Goal: Transaction & Acquisition: Book appointment/travel/reservation

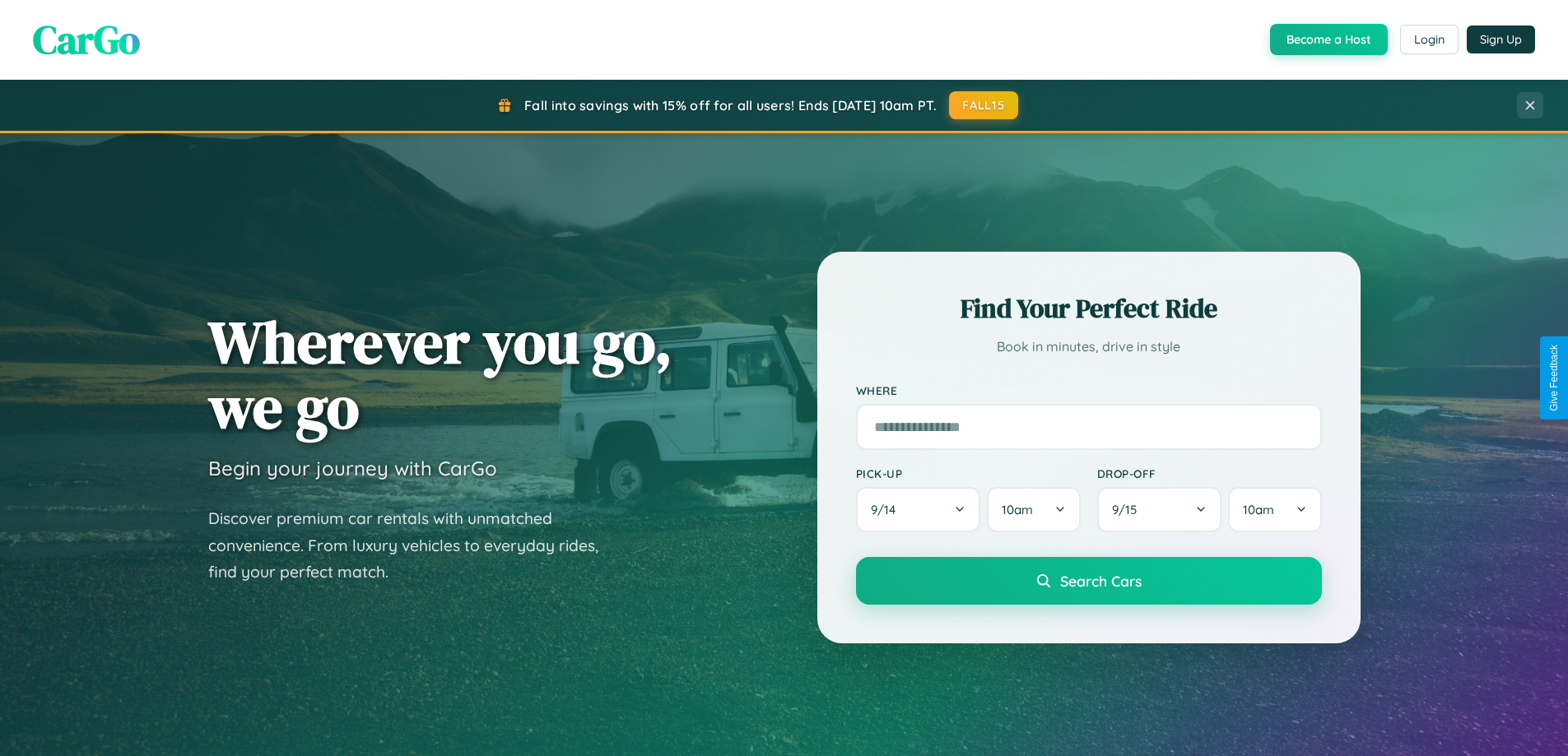
scroll to position [709, 0]
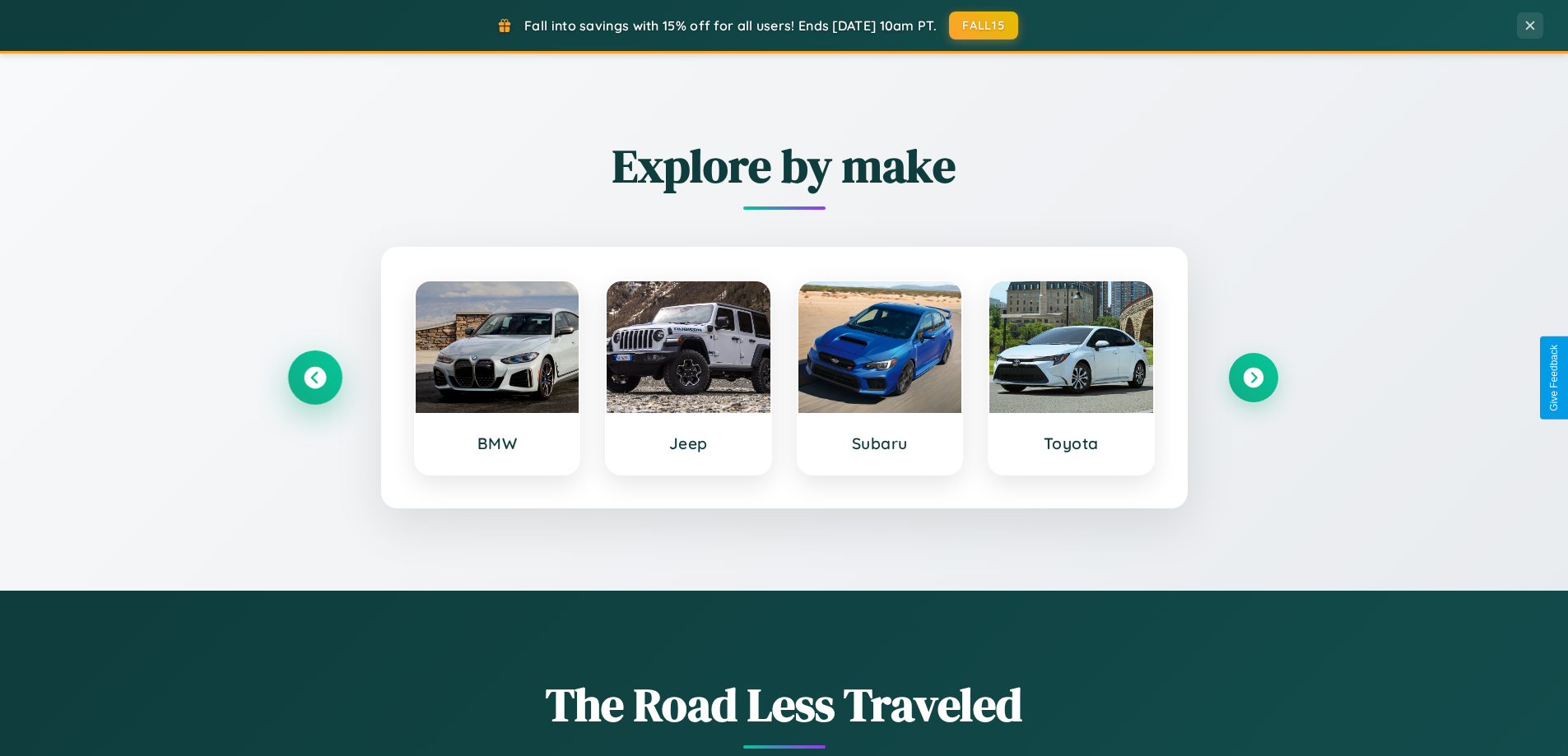
click at [314, 378] on icon at bounding box center [314, 378] width 22 height 22
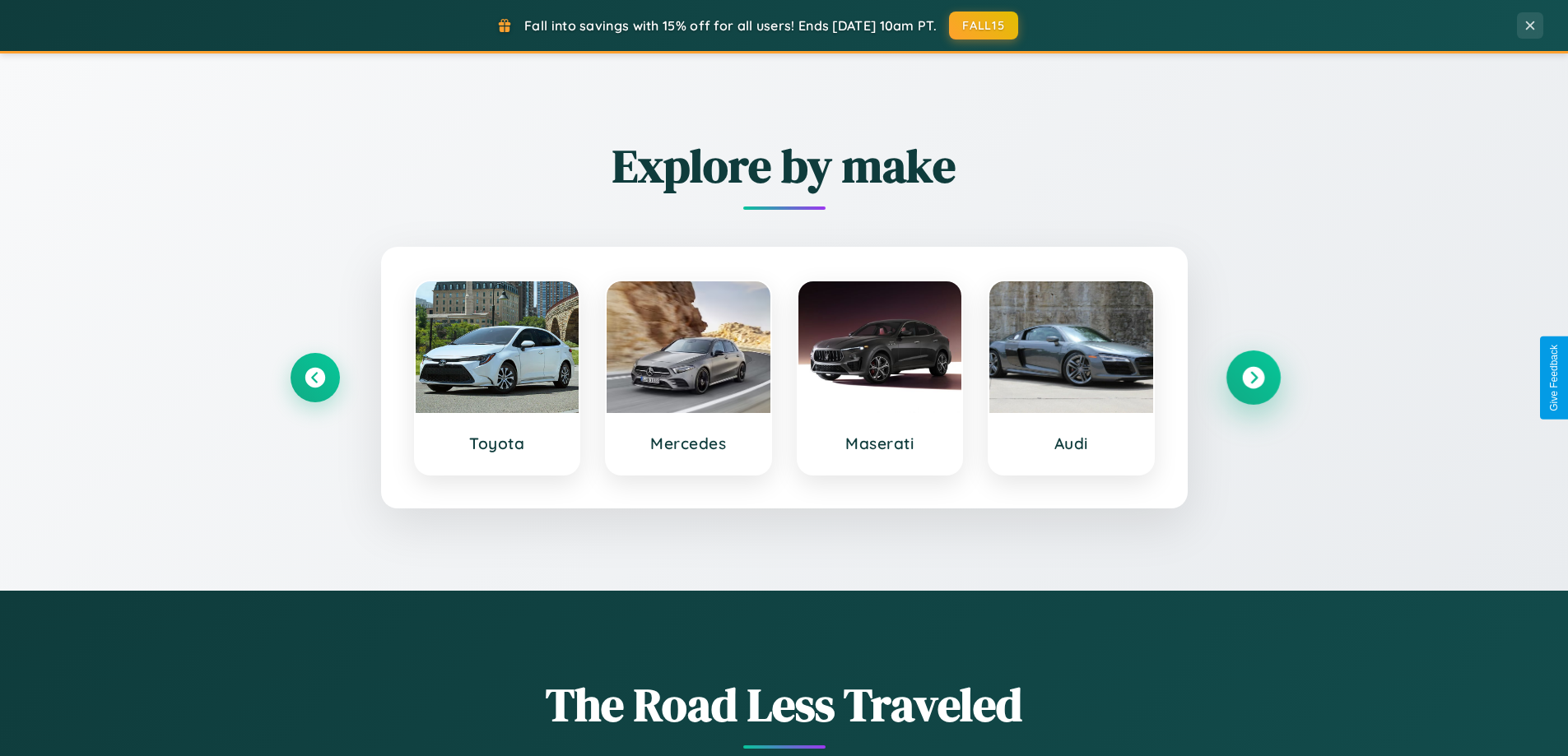
click at [1252, 378] on icon at bounding box center [1253, 378] width 22 height 22
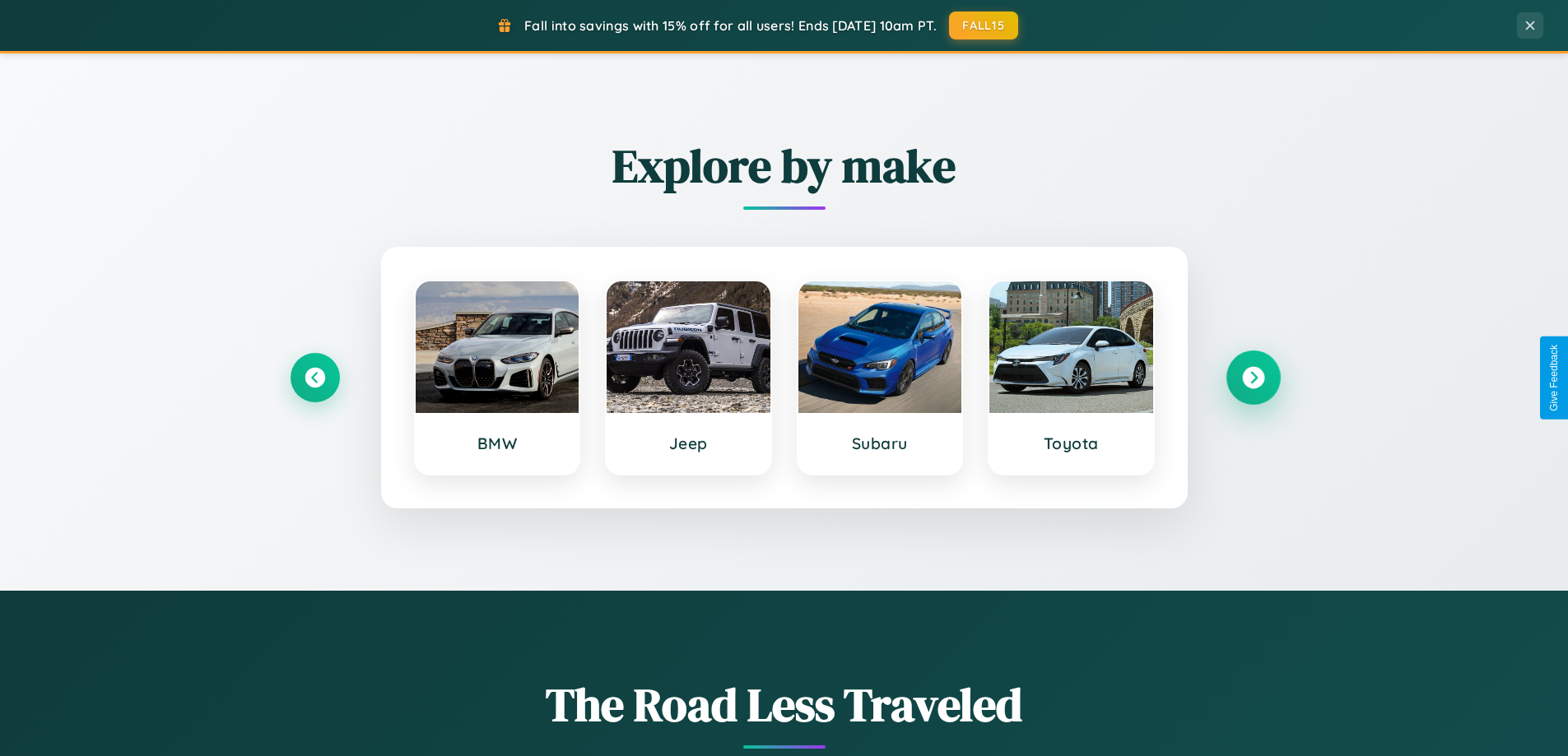
click at [1252, 378] on icon at bounding box center [1253, 378] width 22 height 22
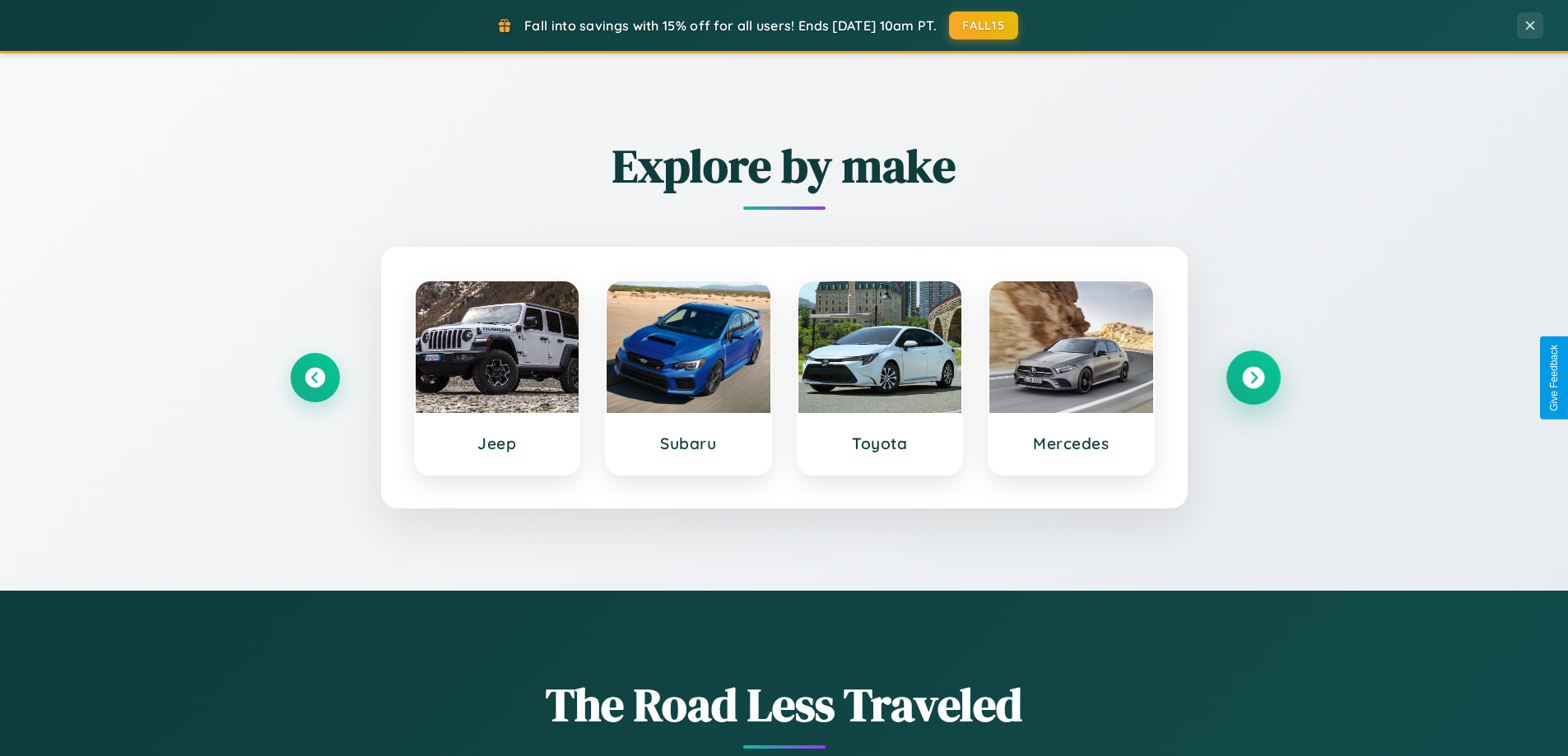
click at [1252, 378] on icon at bounding box center [1253, 378] width 22 height 22
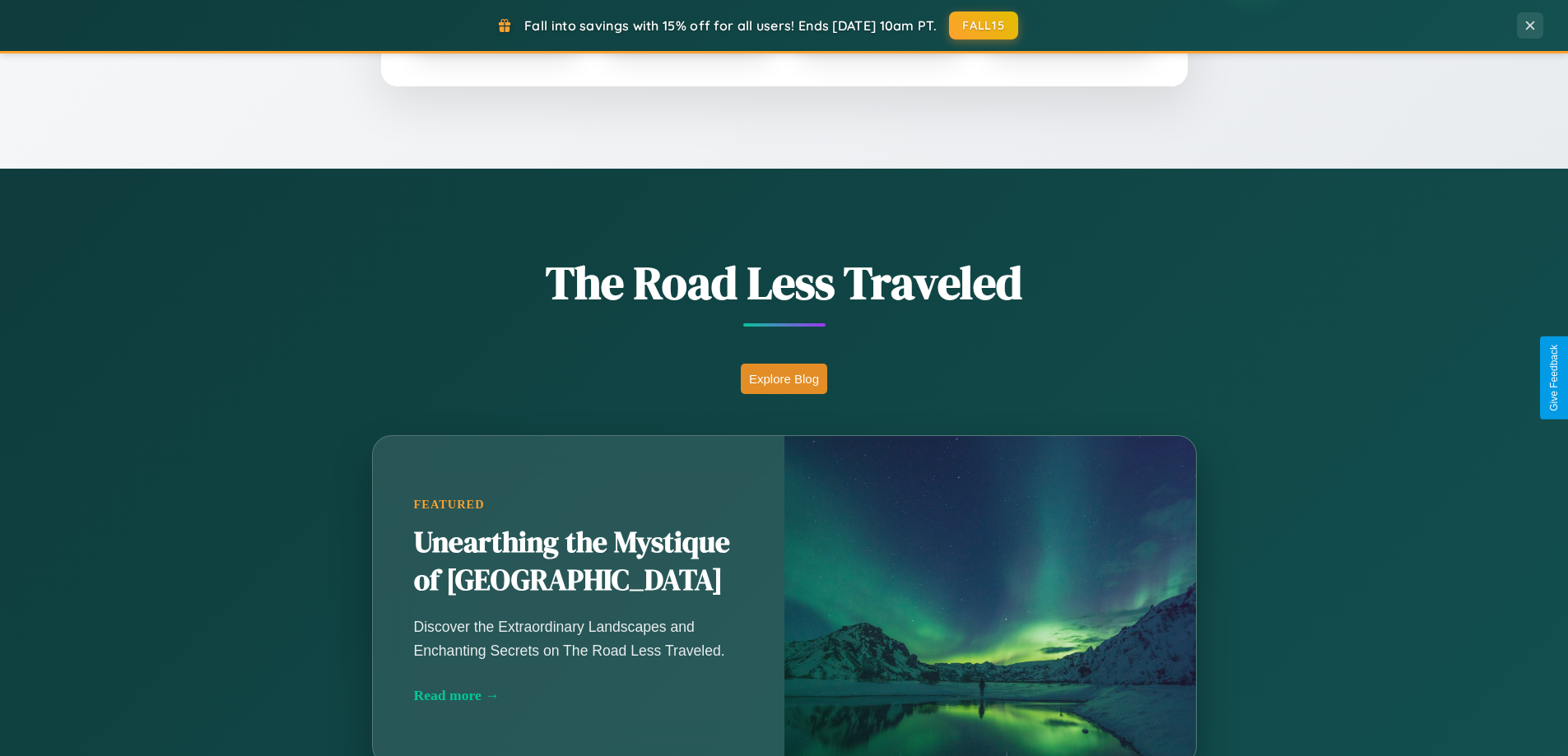
scroll to position [1132, 0]
click at [784, 378] on button "Explore Blog" at bounding box center [784, 378] width 86 height 31
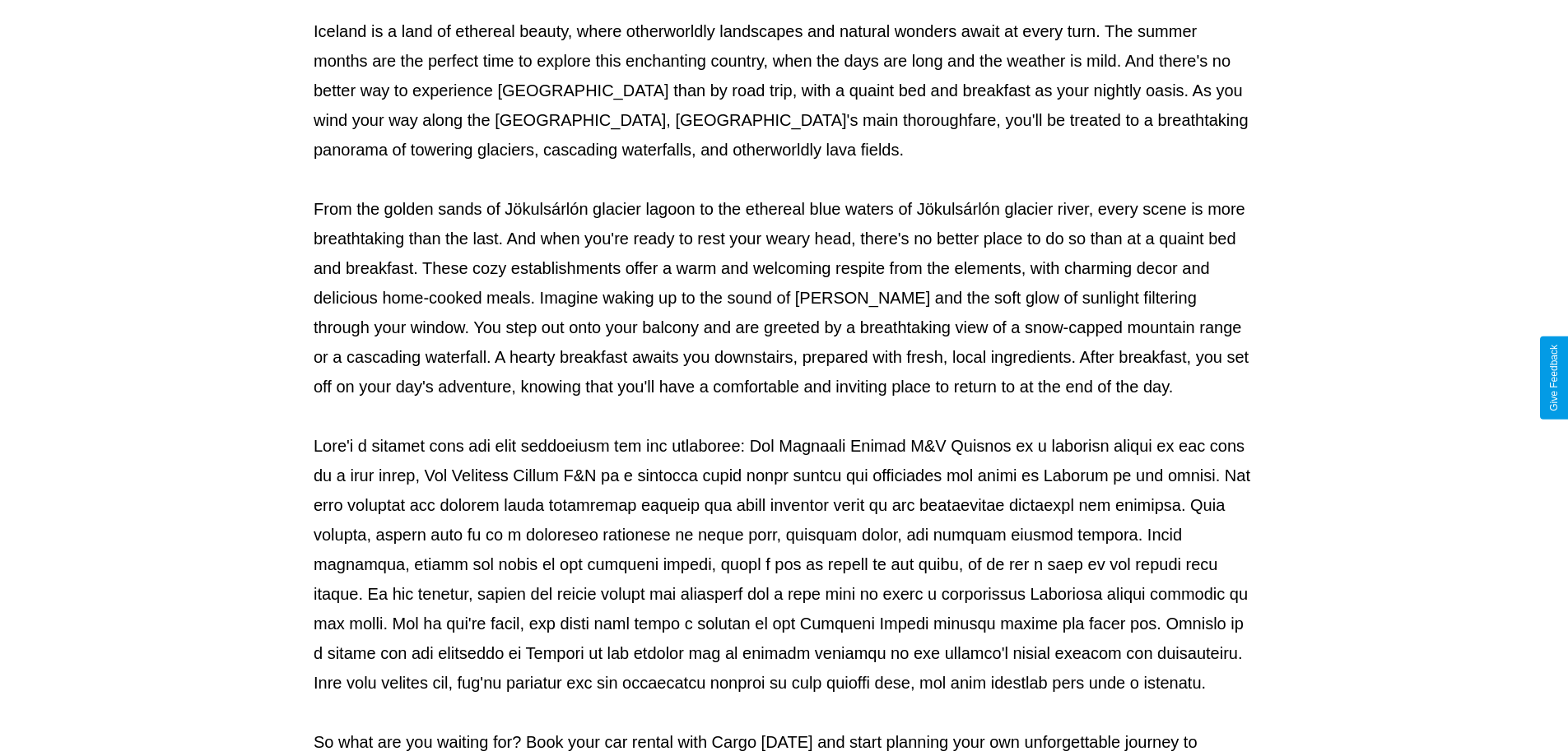
scroll to position [532, 0]
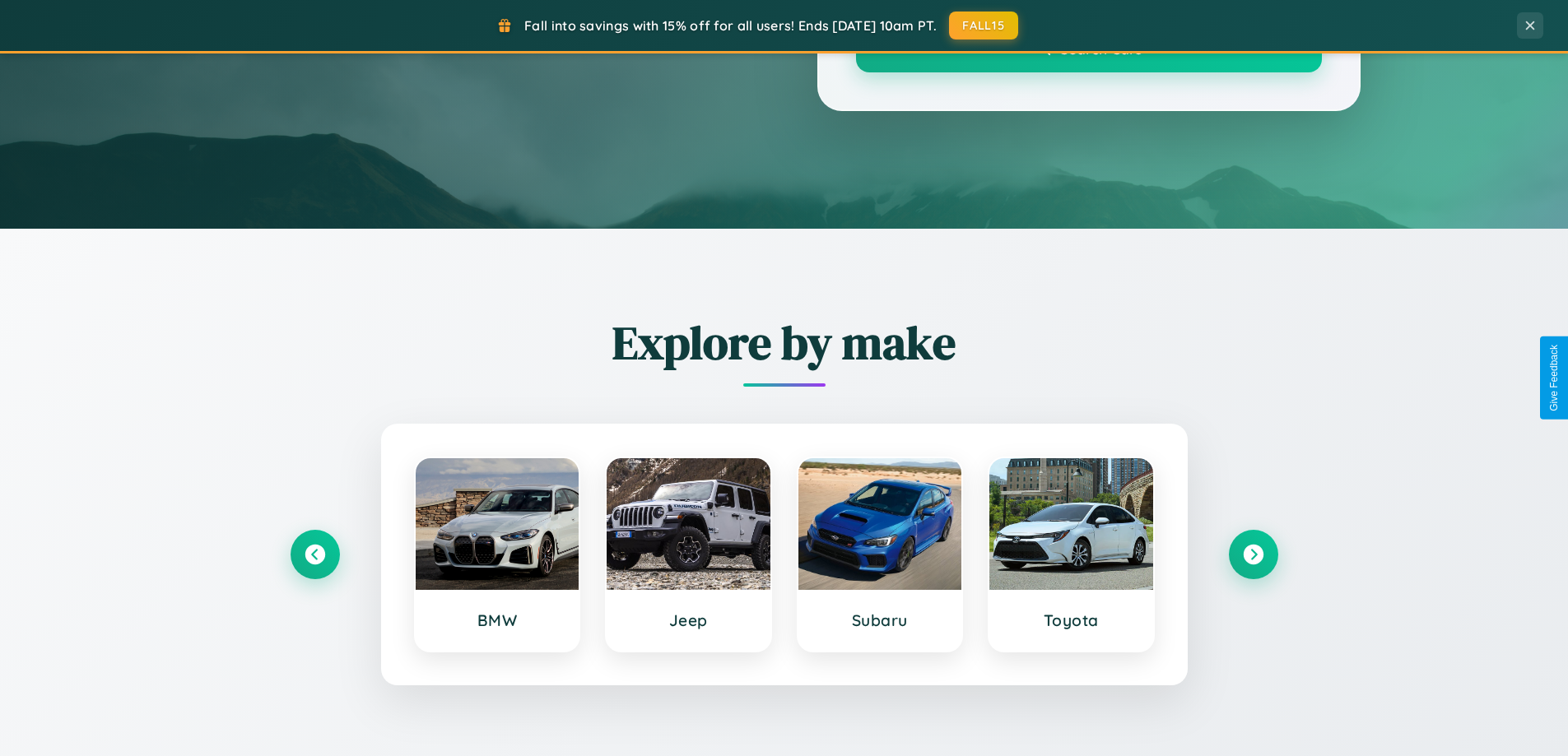
scroll to position [1132, 0]
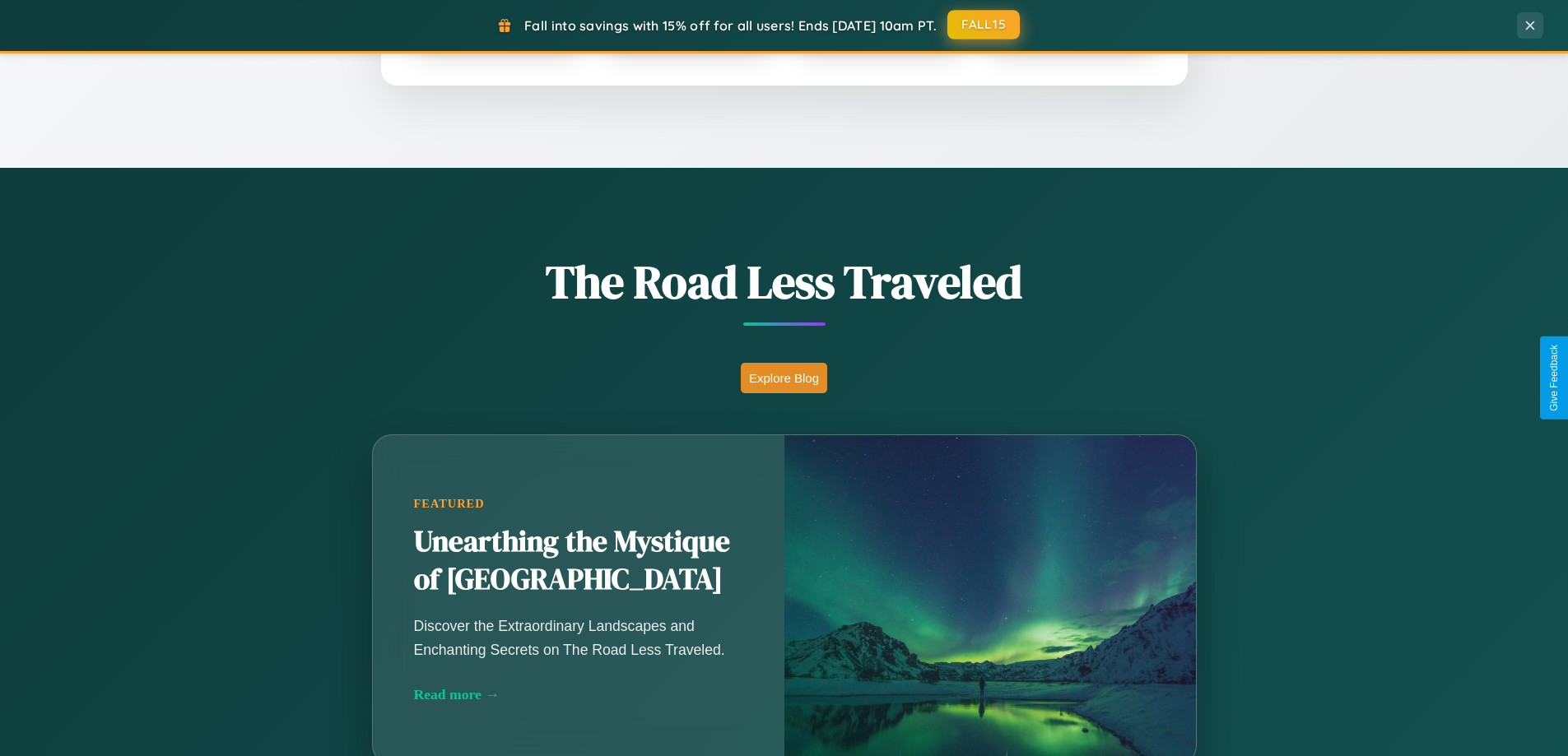
click at [984, 26] on button "FALL15" at bounding box center [983, 25] width 72 height 30
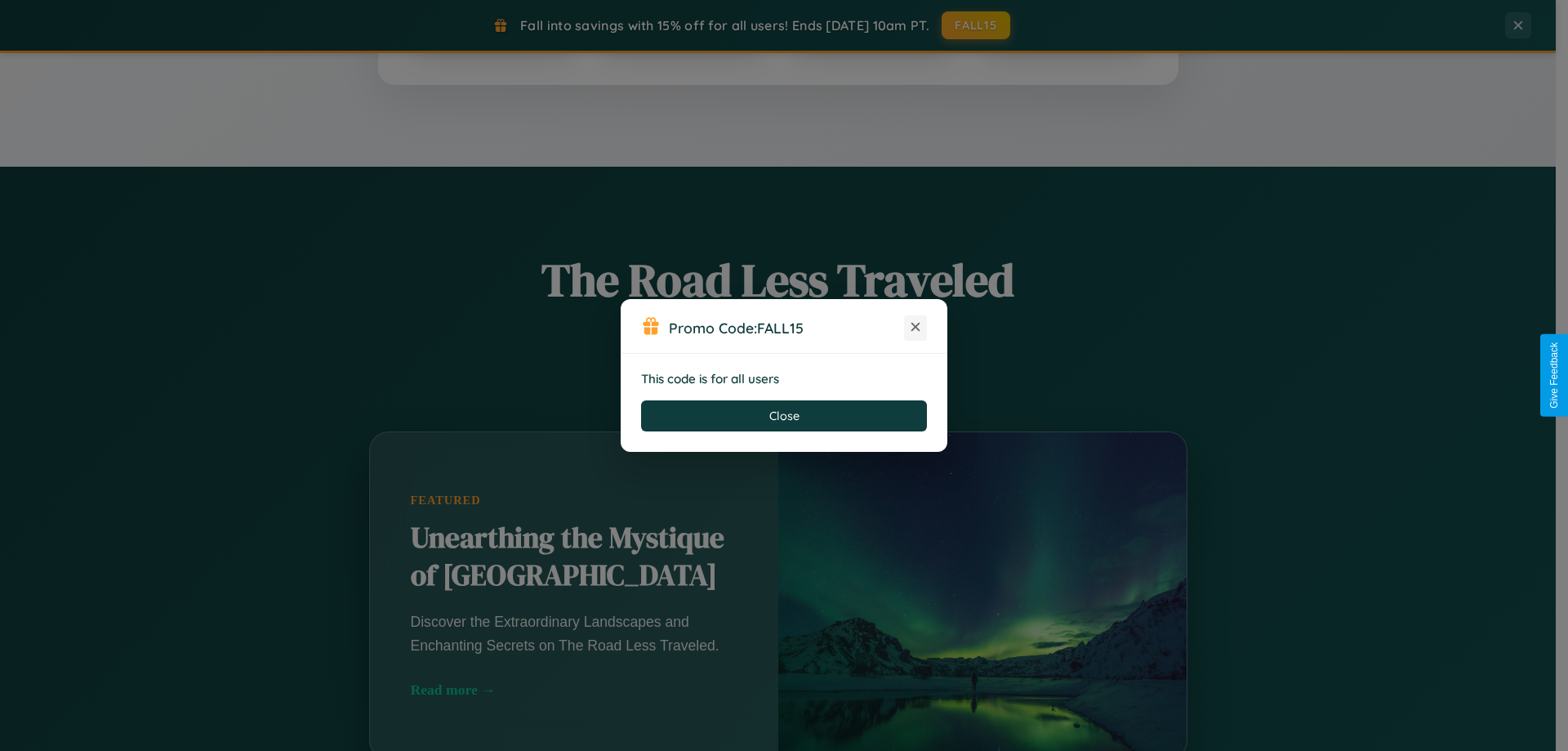
click at [916, 328] on icon at bounding box center [916, 327] width 16 height 16
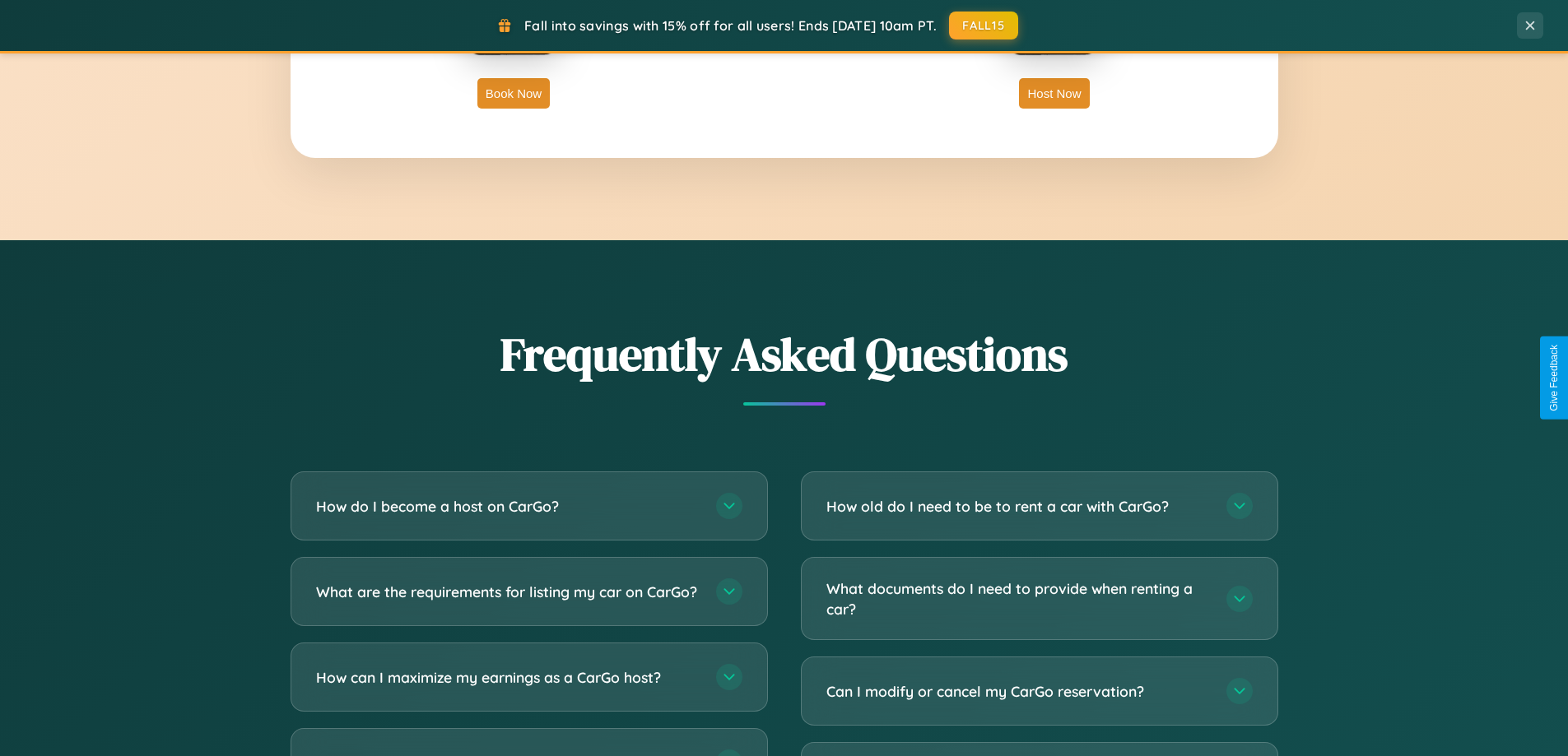
scroll to position [3166, 0]
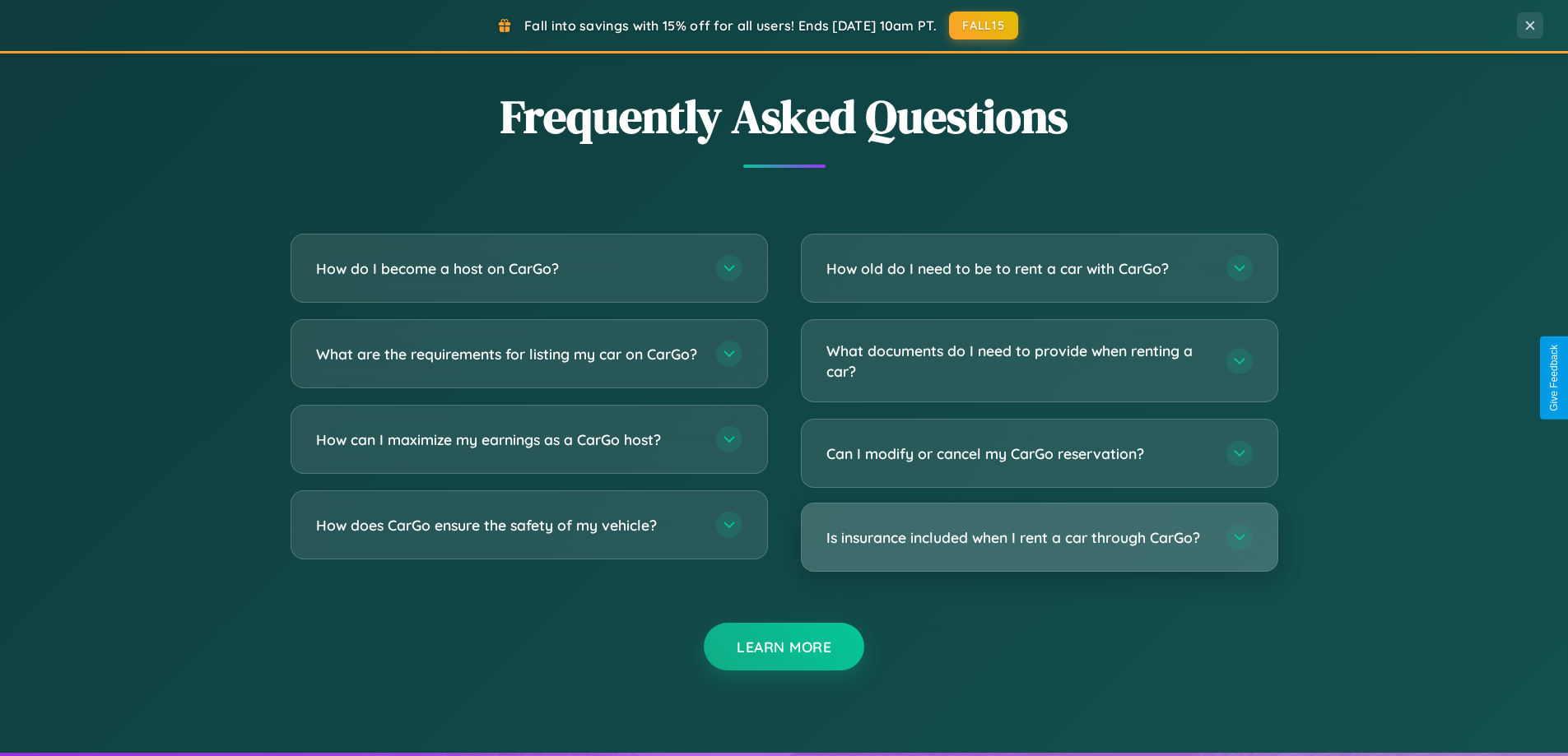
click at [1038, 538] on h3 "Is insurance included when I rent a car through CarGo?" at bounding box center [1017, 537] width 383 height 21
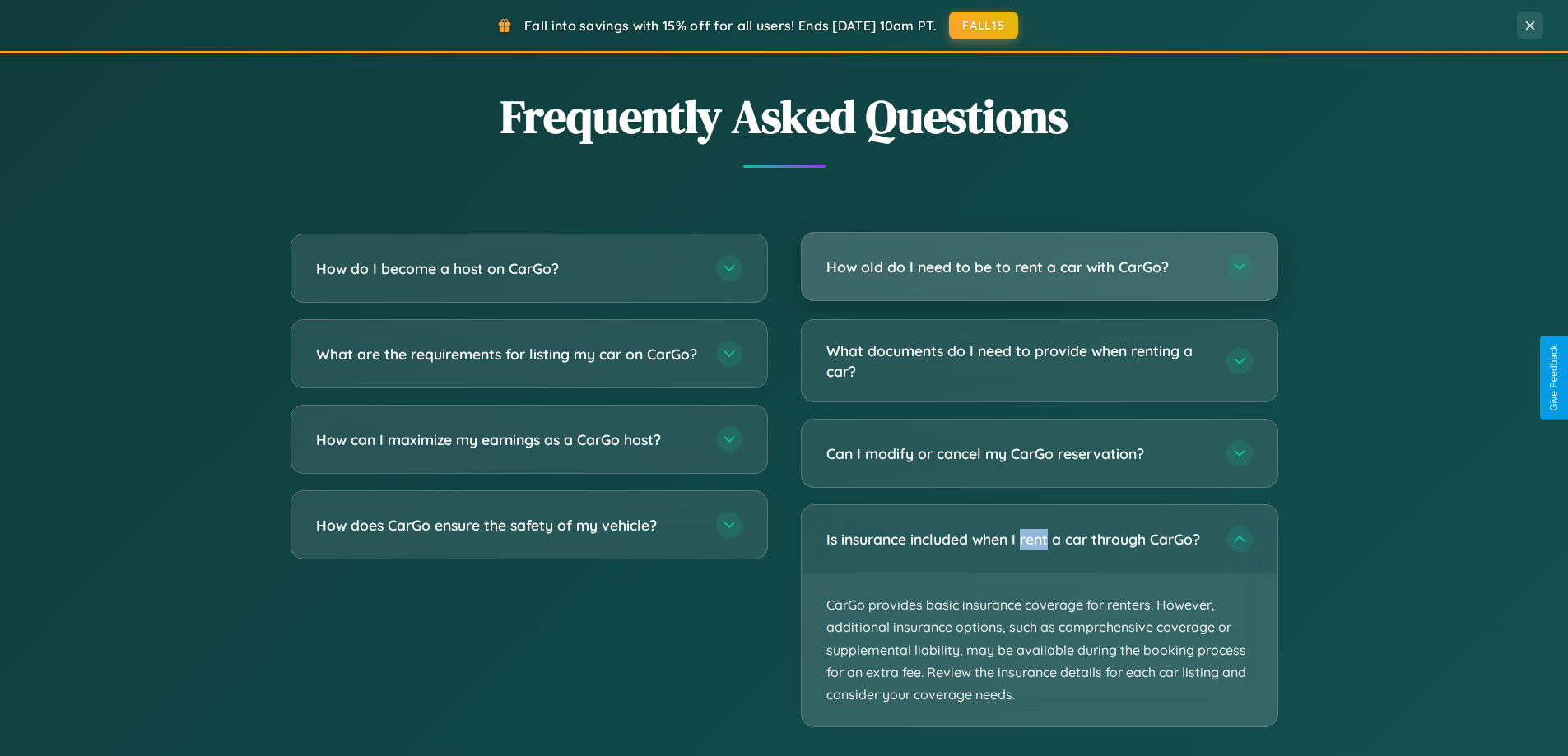
click at [1038, 268] on h3 "How old do I need to be to rent a car with CarGo?" at bounding box center [1017, 267] width 383 height 21
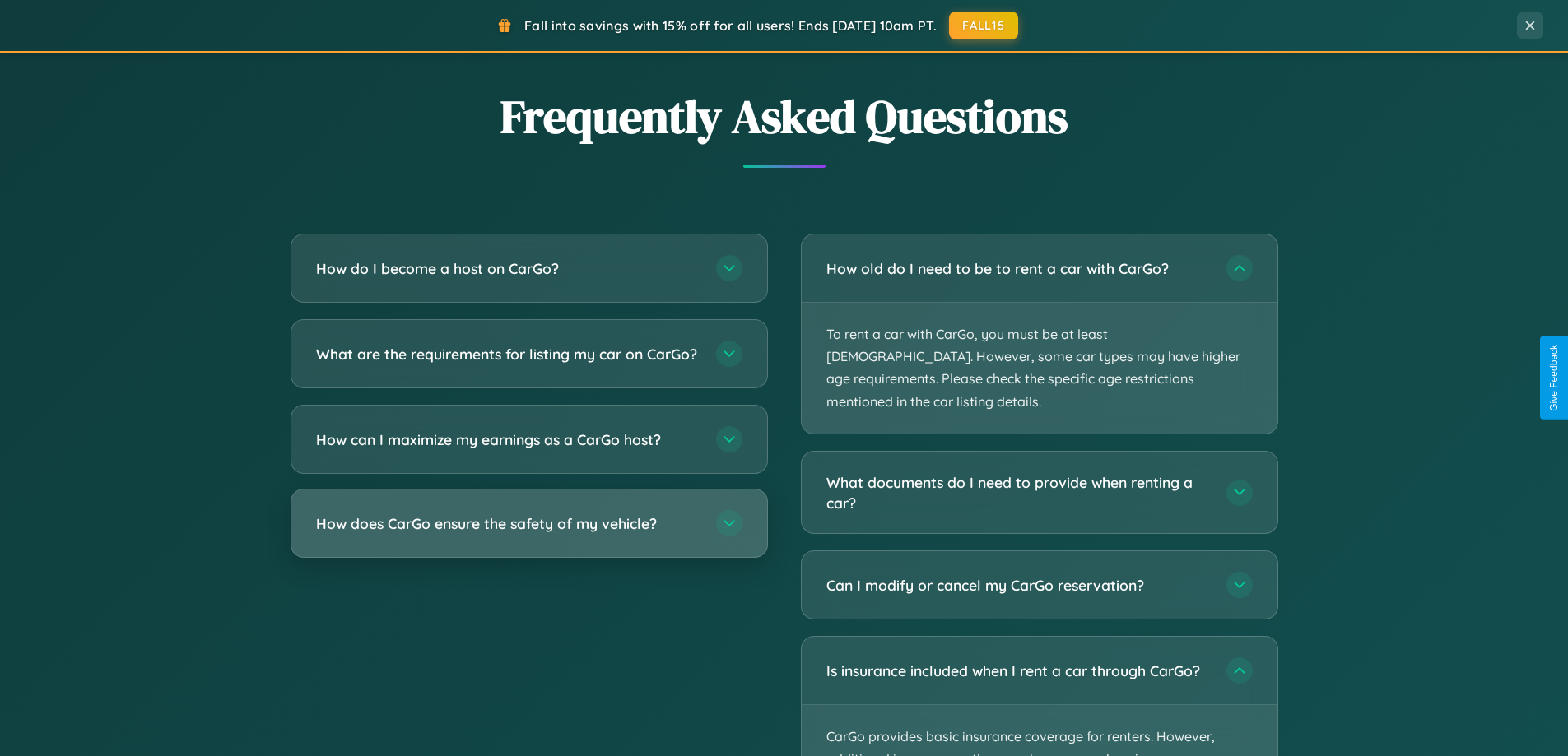
click at [528, 534] on h3 "How does CarGo ensure the safety of my vehicle?" at bounding box center [507, 523] width 383 height 21
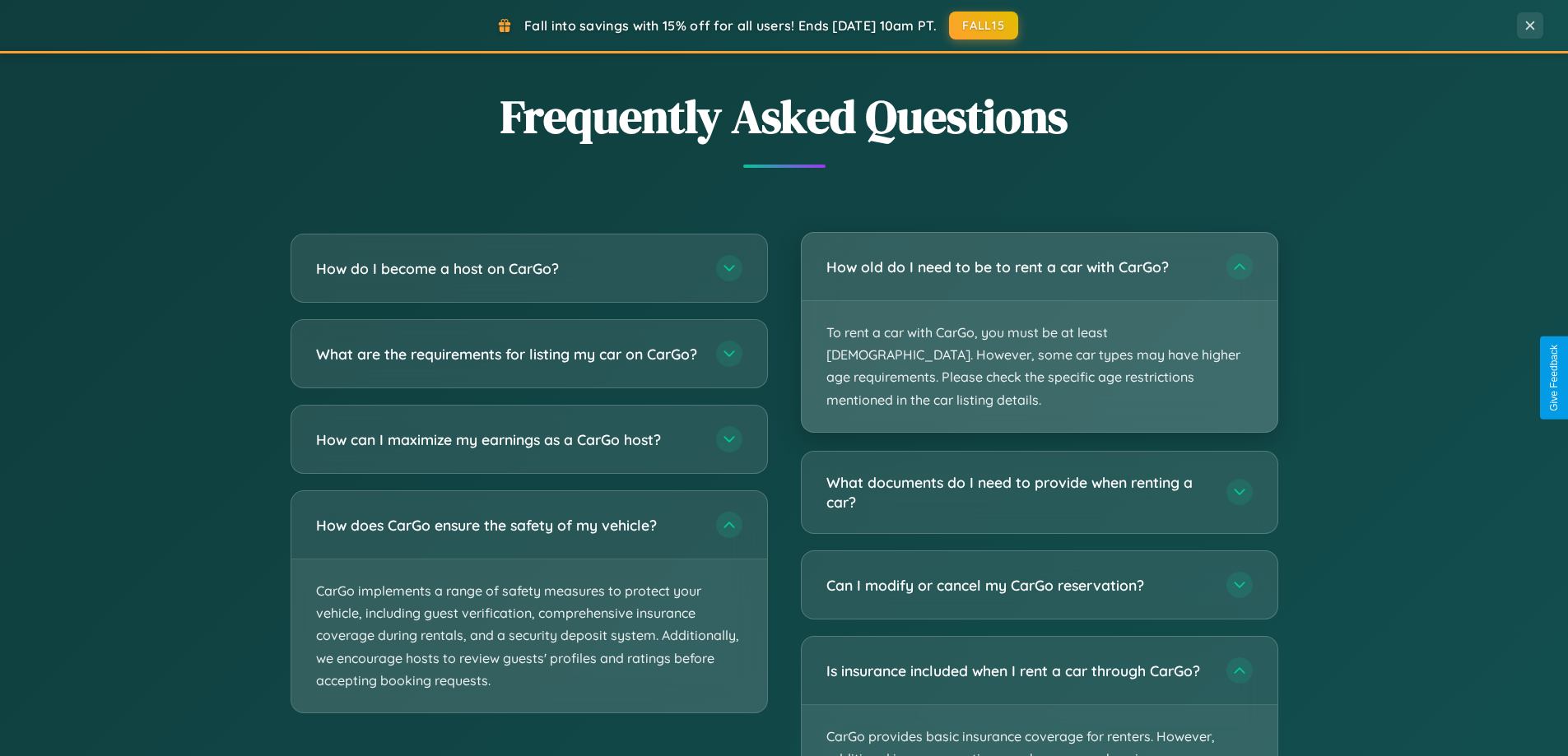
click at [1038, 322] on p "To rent a car with CarGo, you must be at least [DEMOGRAPHIC_DATA]. However, som…" at bounding box center [1040, 366] width 476 height 131
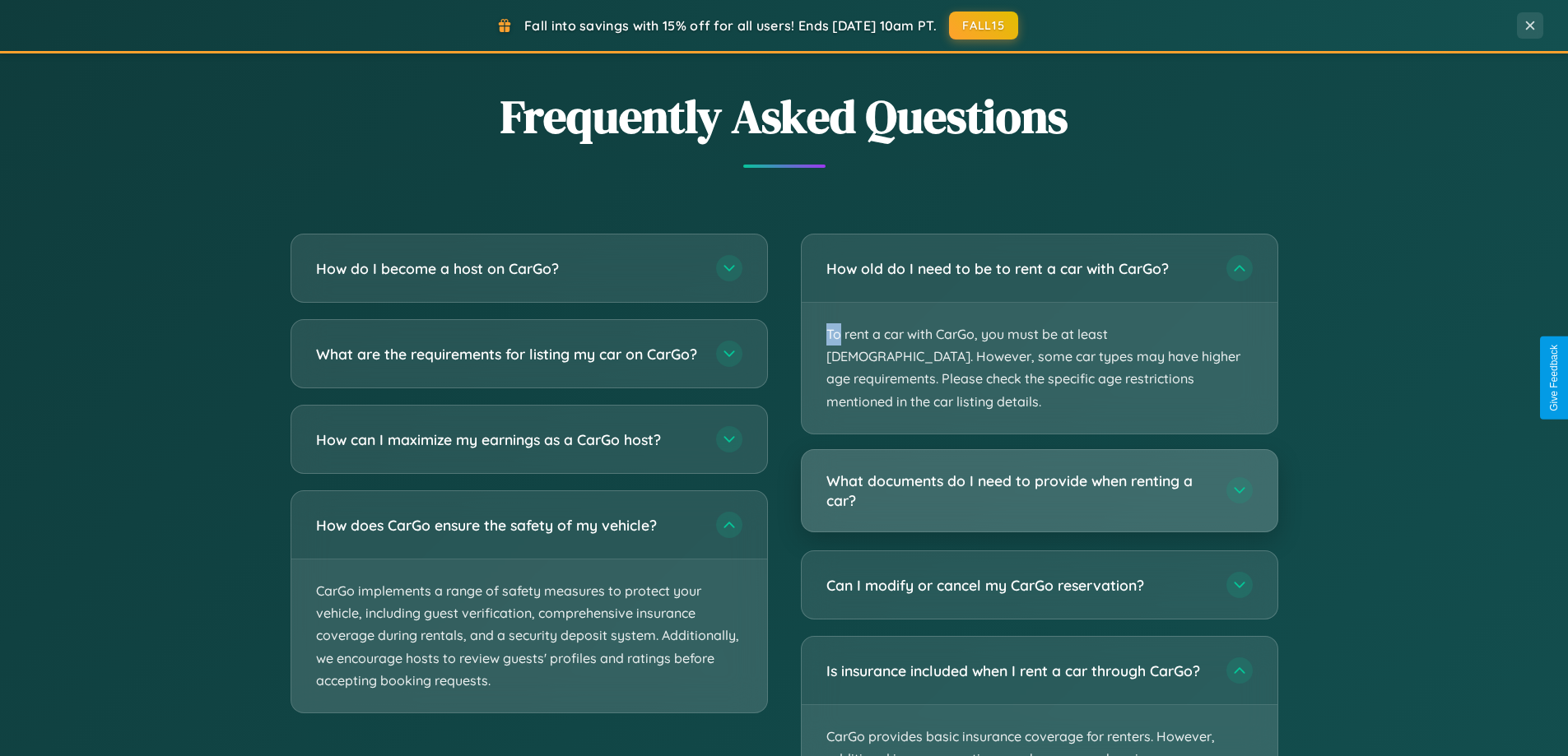
click at [1038, 471] on h3 "What documents do I need to provide when renting a car?" at bounding box center [1017, 491] width 383 height 41
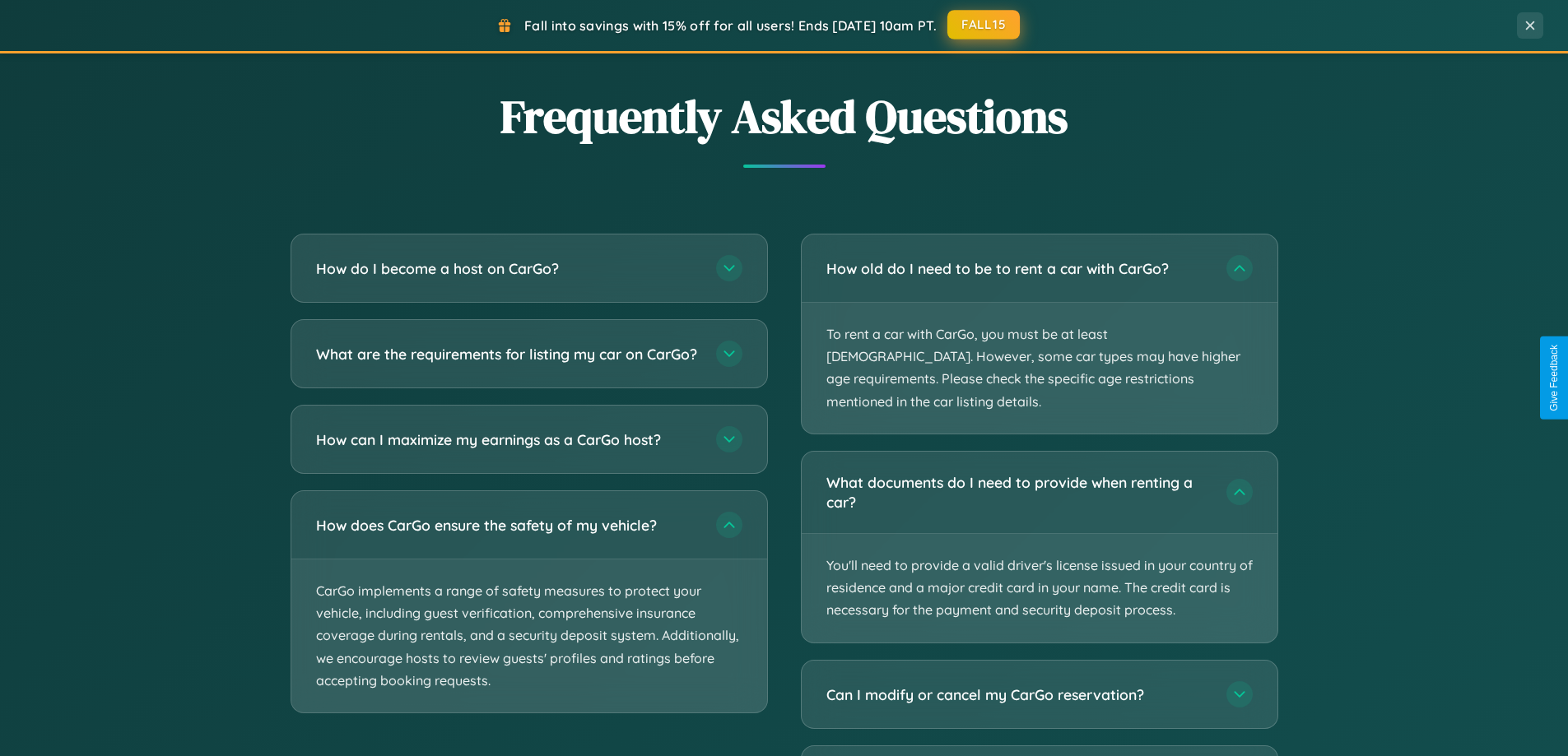
click at [984, 26] on button "FALL15" at bounding box center [983, 25] width 72 height 30
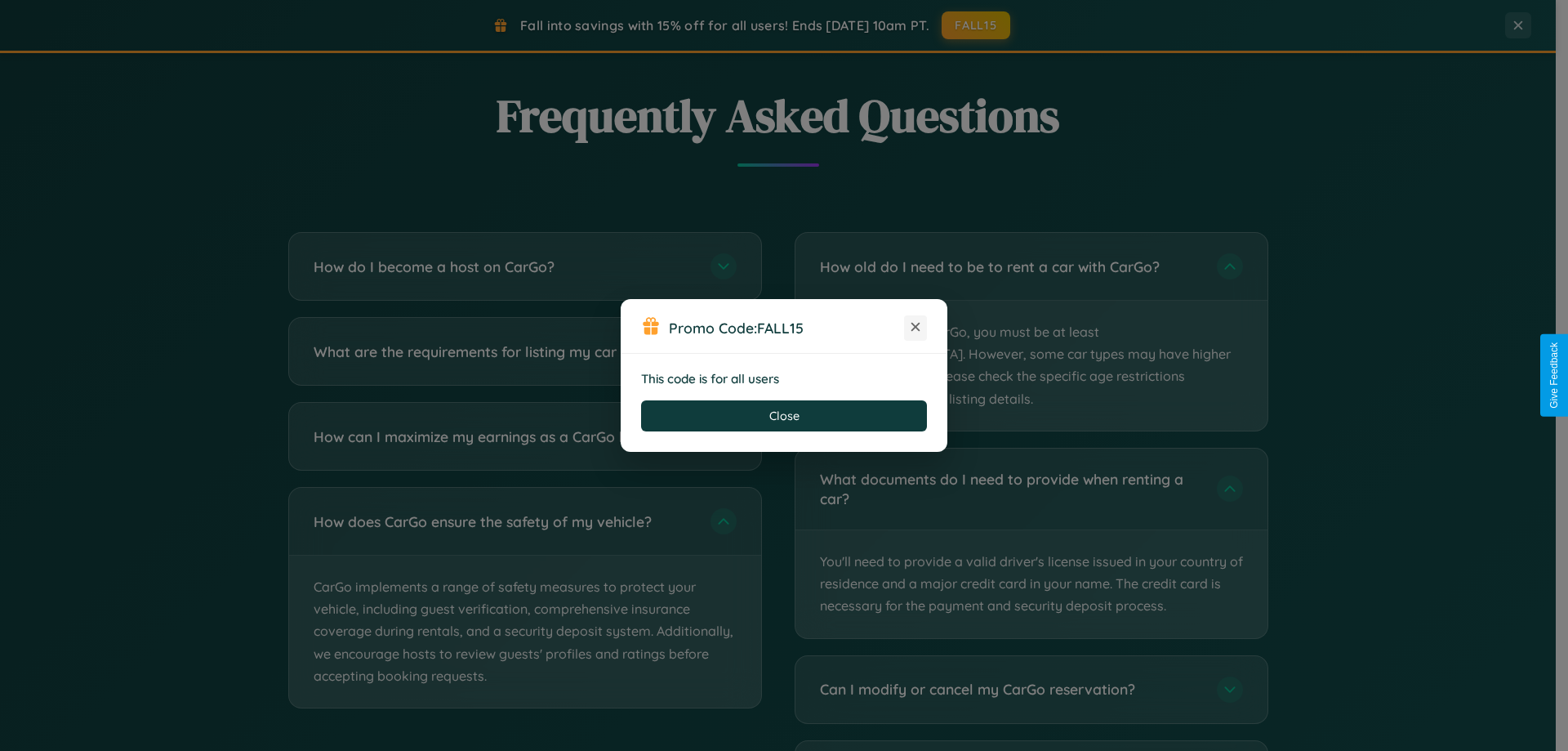
click at [916, 328] on icon at bounding box center [916, 327] width 16 height 16
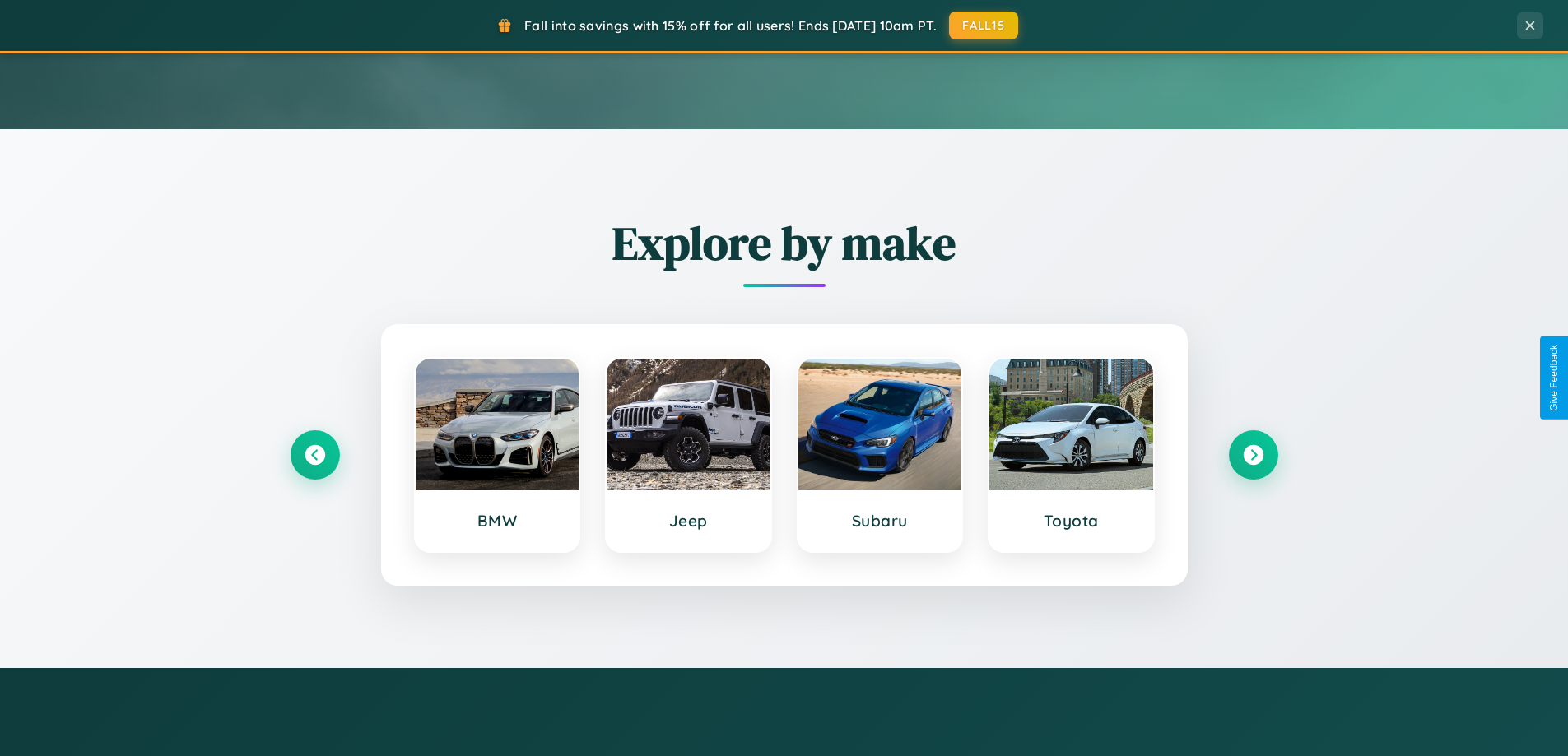
scroll to position [0, 0]
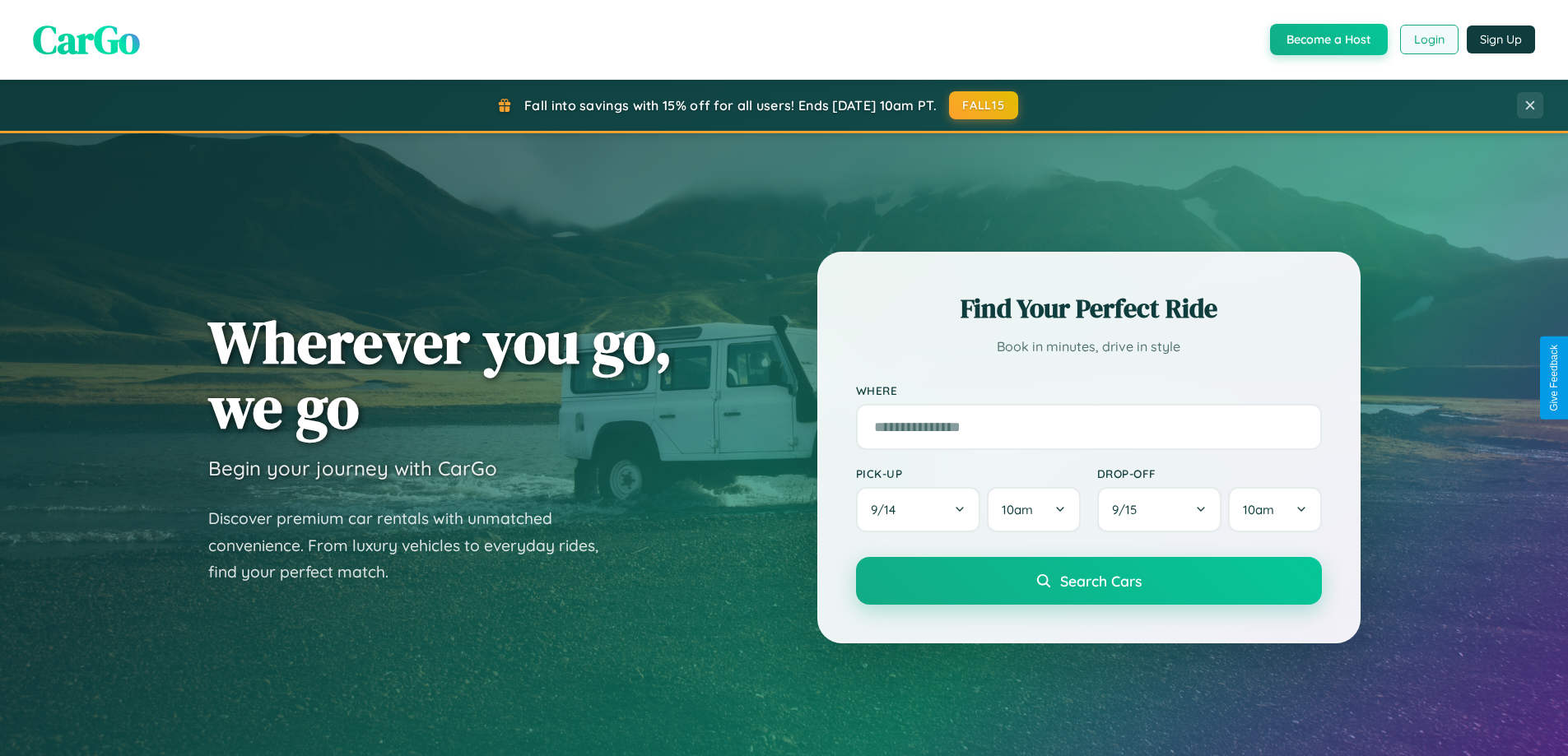
click at [1428, 40] on button "Login" at bounding box center [1429, 40] width 58 height 30
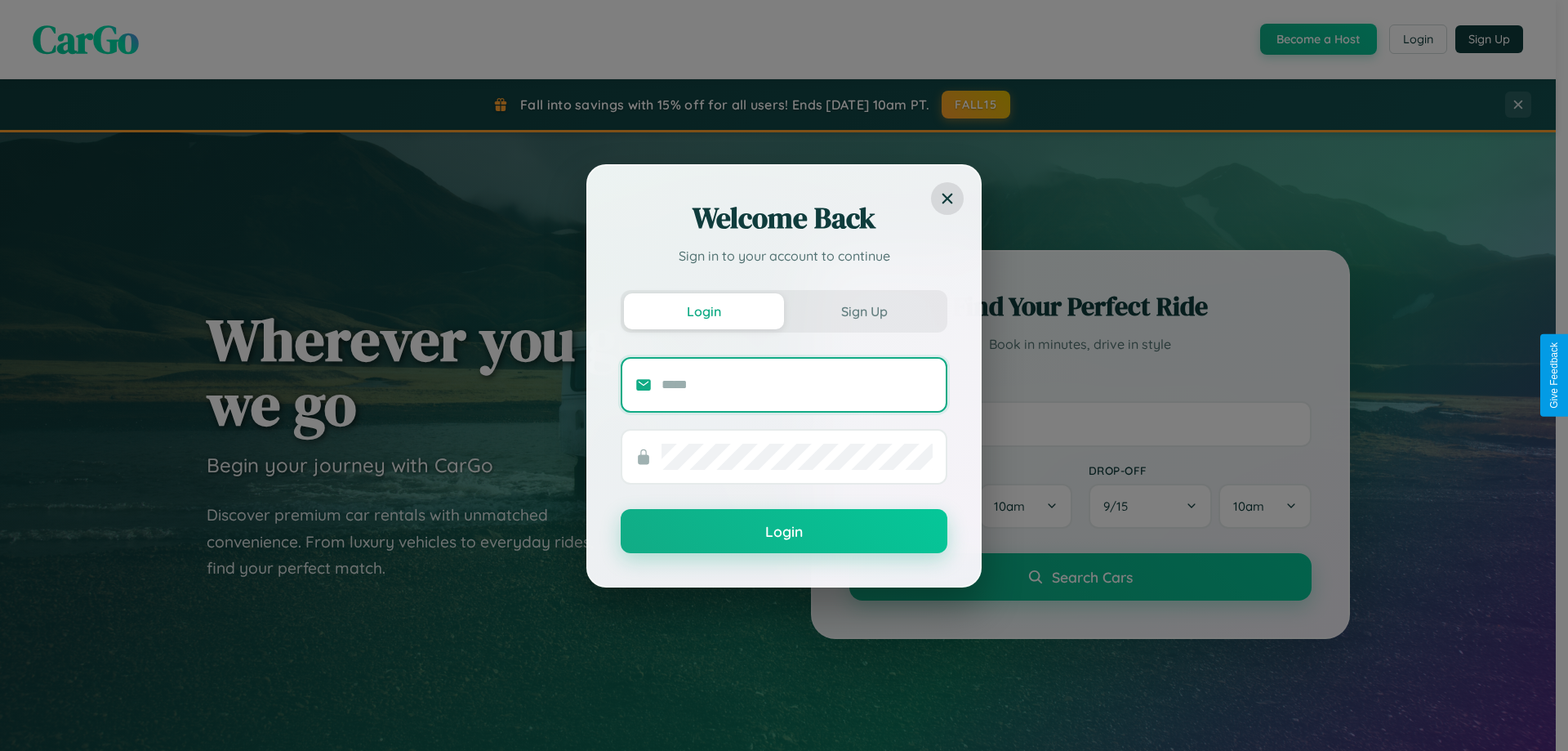
click at [798, 384] on input "text" at bounding box center [797, 385] width 271 height 26
type input "**********"
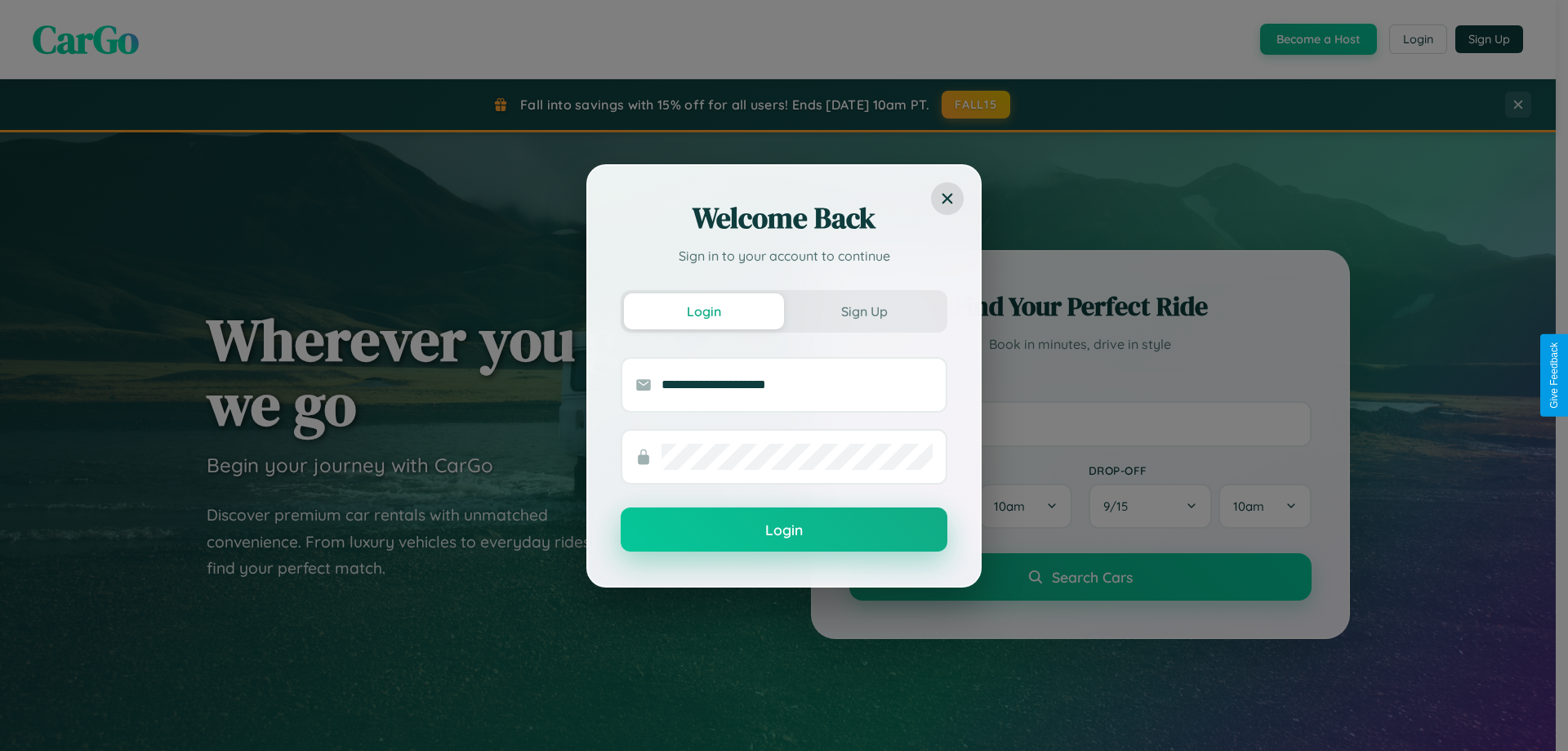
click at [784, 530] on button "Login" at bounding box center [784, 529] width 327 height 44
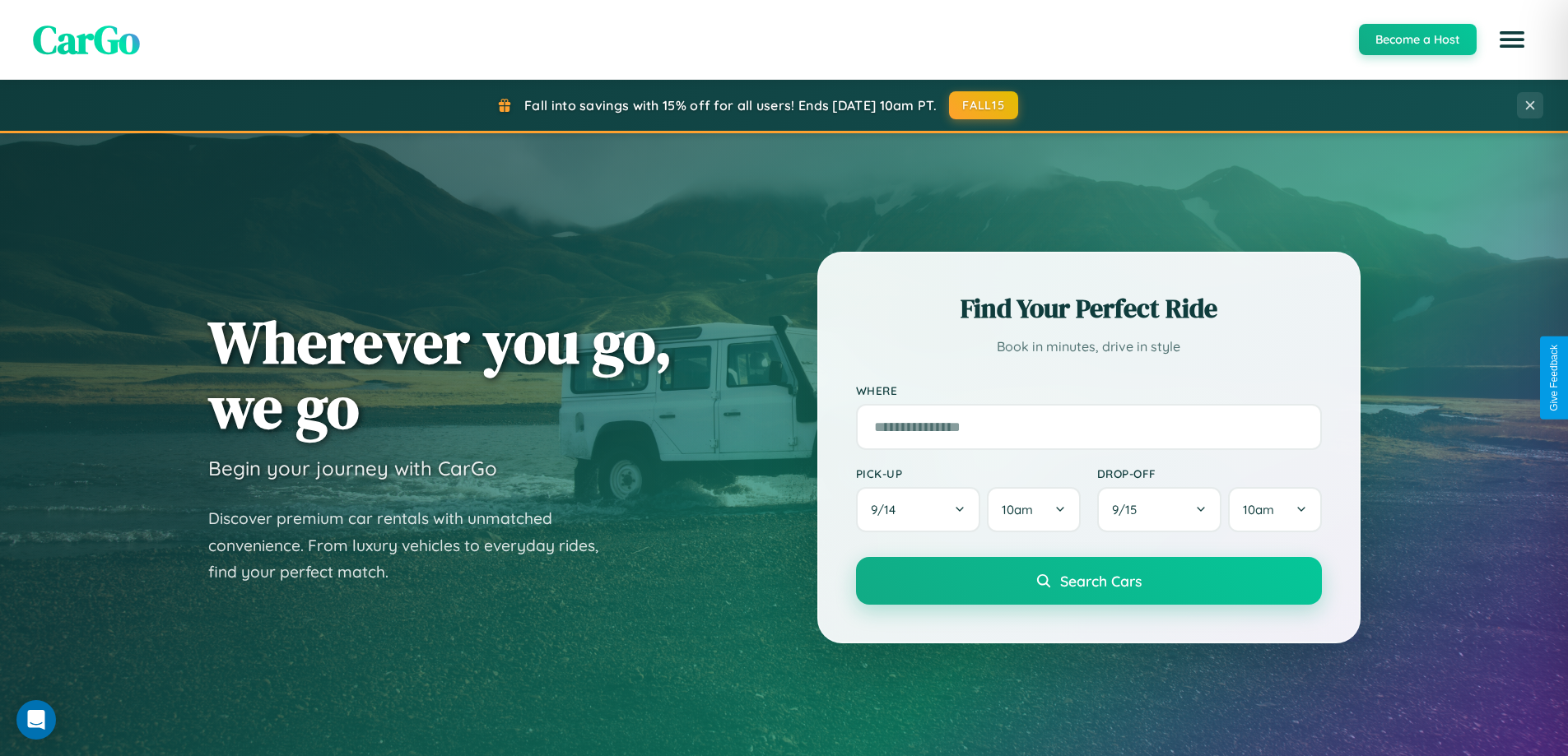
scroll to position [49, 0]
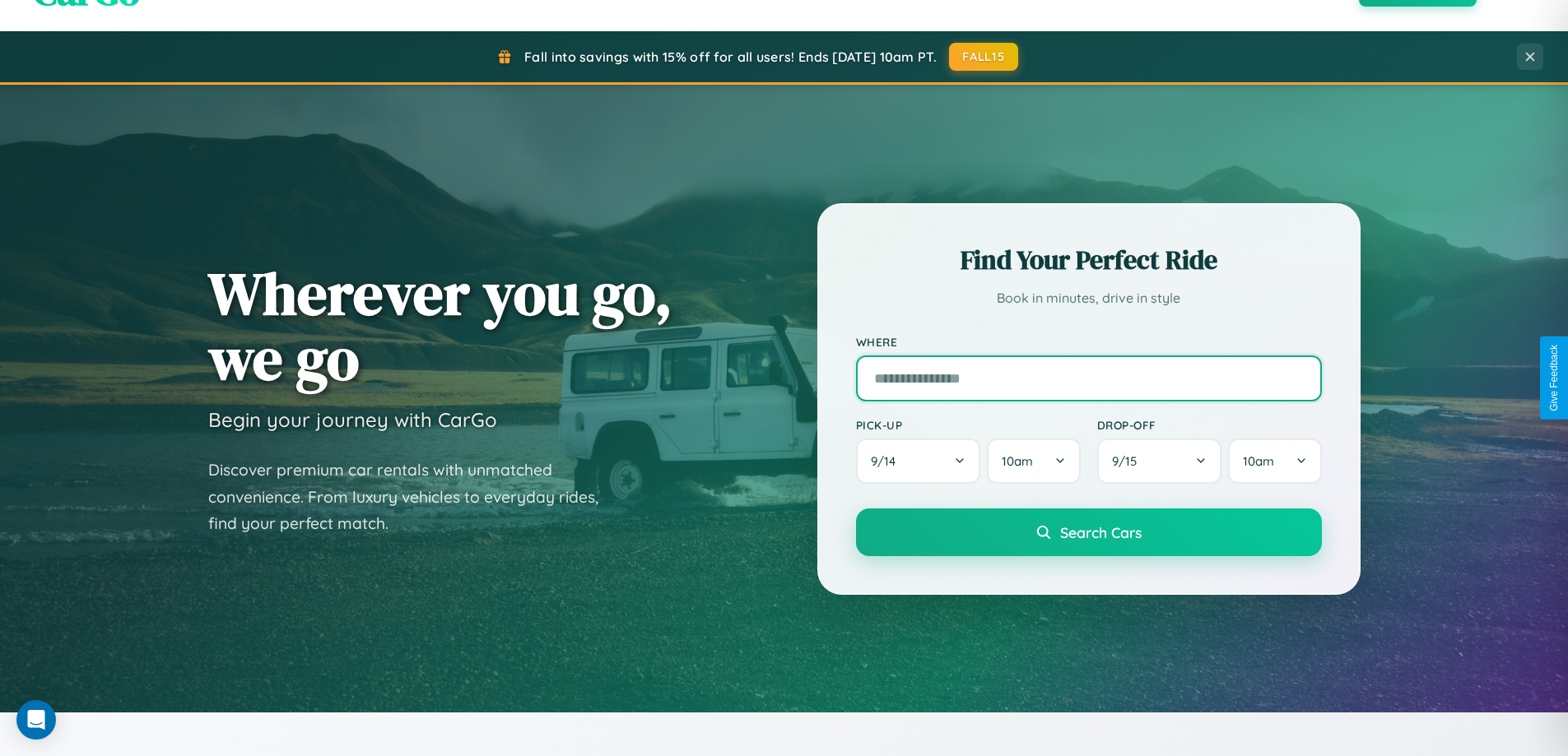
click at [1088, 378] on input "text" at bounding box center [1089, 379] width 466 height 46
type input "**********"
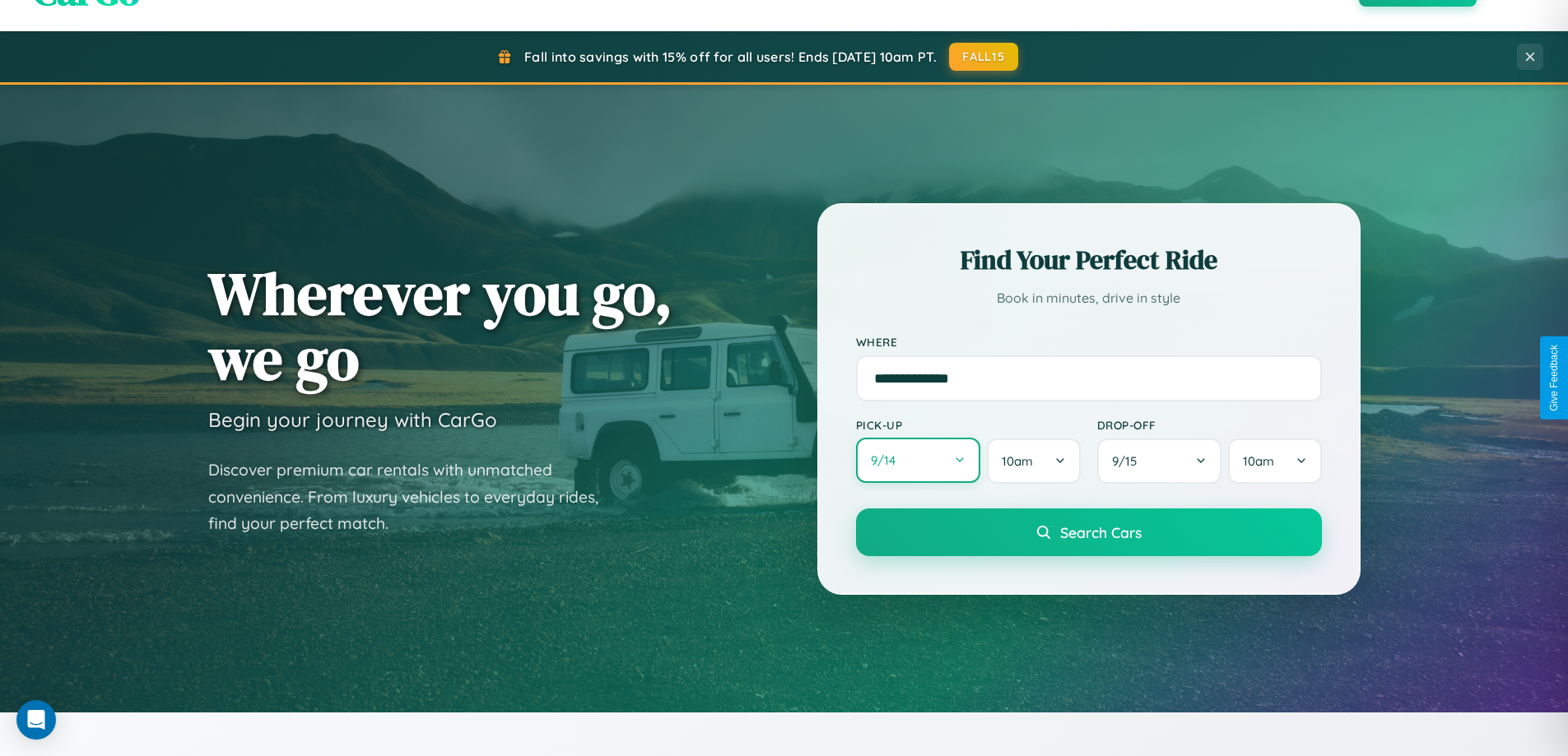
click at [918, 461] on button "9 / 14" at bounding box center [918, 460] width 125 height 46
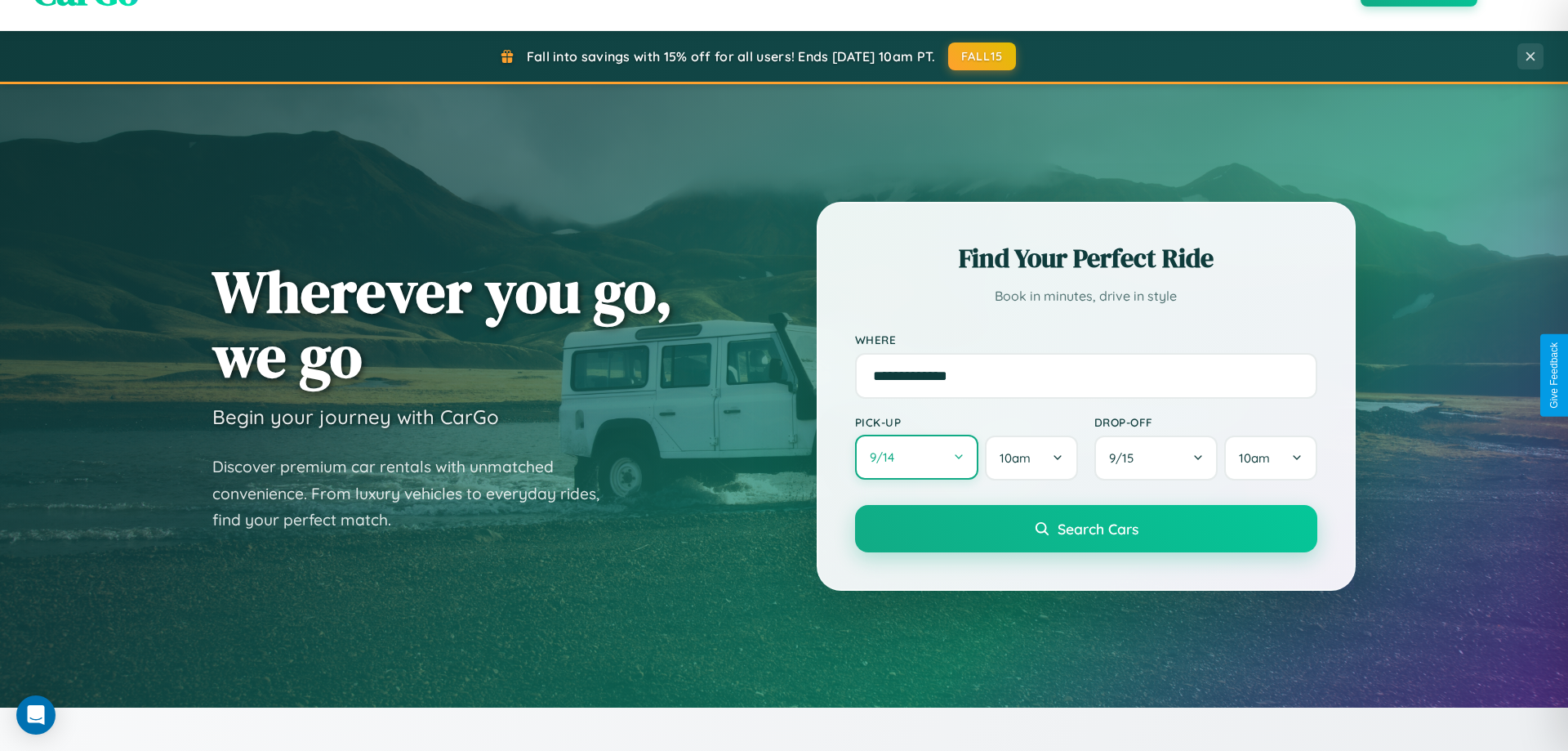
select select "*"
select select "****"
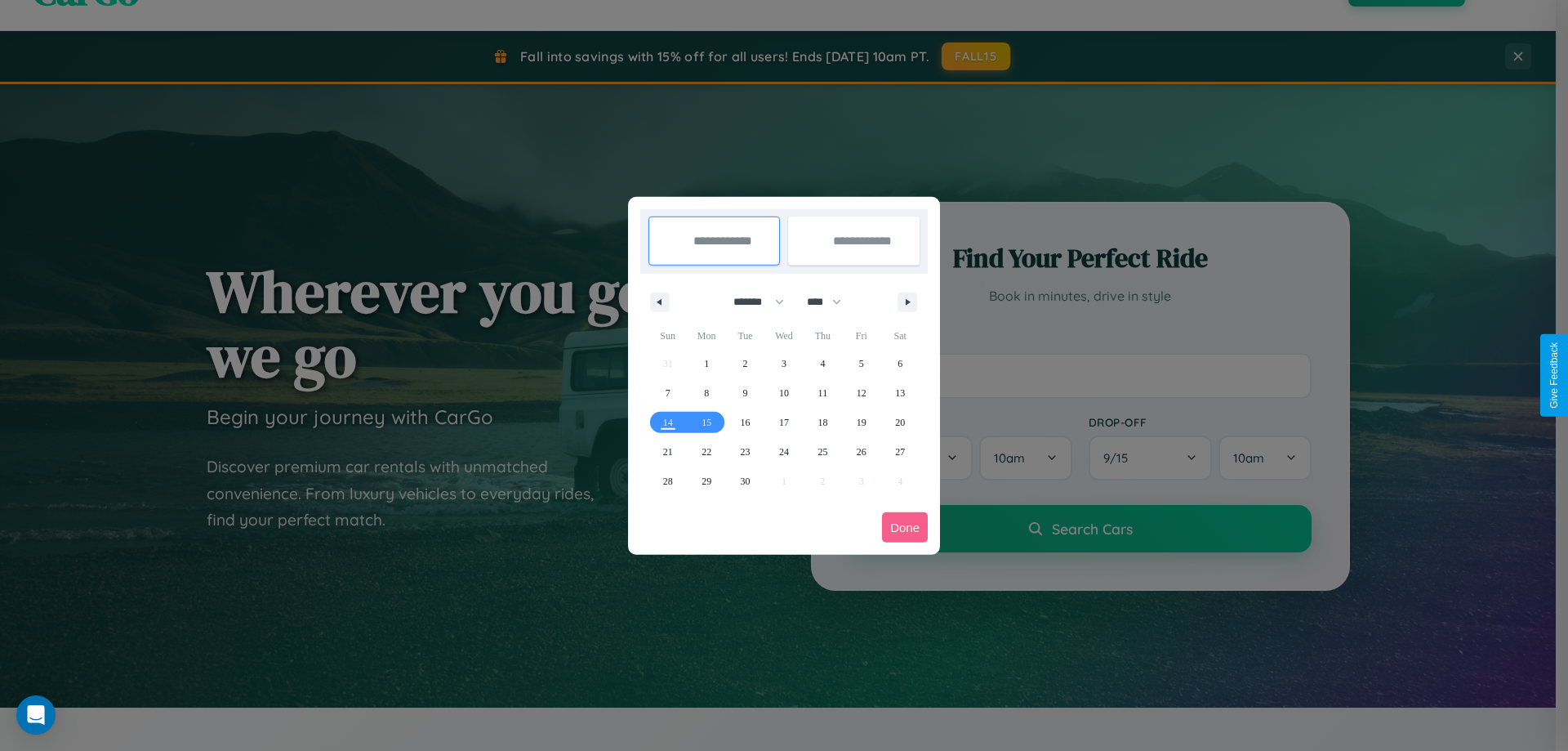
drag, startPoint x: 751, startPoint y: 301, endPoint x: 784, endPoint y: 328, distance: 42.6
click at [751, 301] on select "******* ******** ***** ***** *** **** **** ****** ********* ******* ******** **…" at bounding box center [756, 301] width 69 height 27
select select "**"
click at [745, 363] on span "2" at bounding box center [746, 364] width 5 height 30
type input "**********"
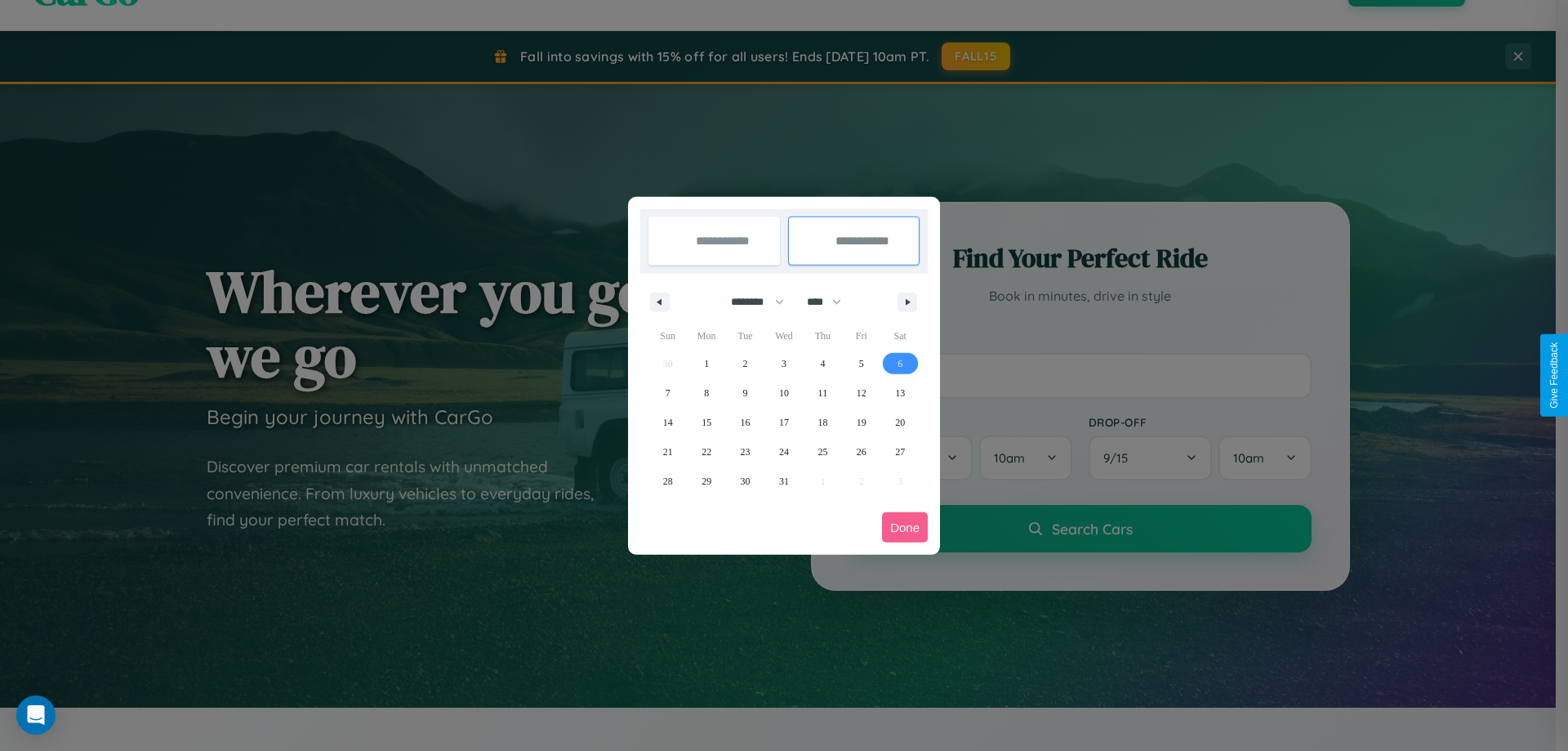
click at [900, 363] on span "6" at bounding box center [900, 364] width 5 height 30
type input "**********"
click at [905, 527] on button "Done" at bounding box center [905, 527] width 46 height 30
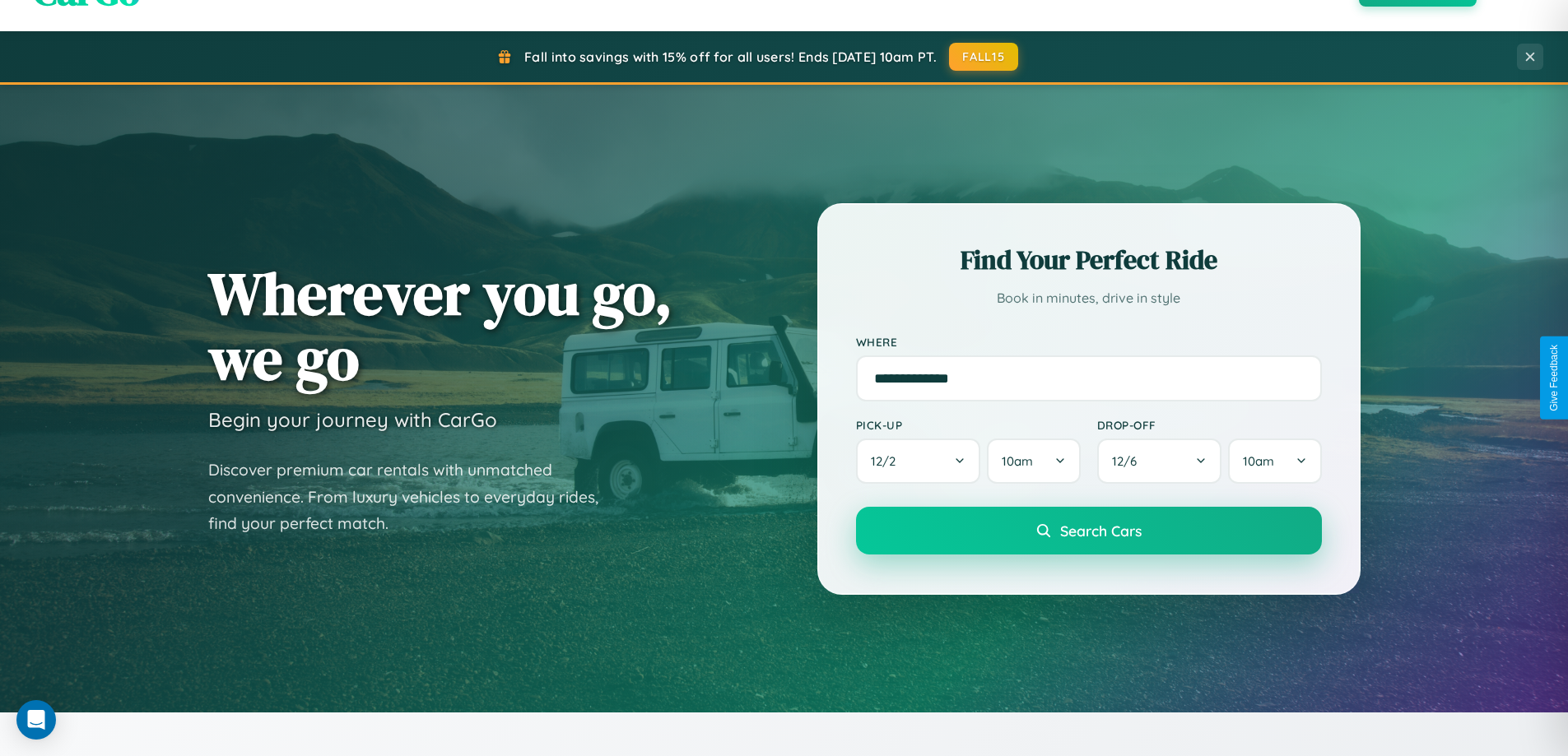
click at [1088, 531] on span "Search Cars" at bounding box center [1100, 531] width 81 height 18
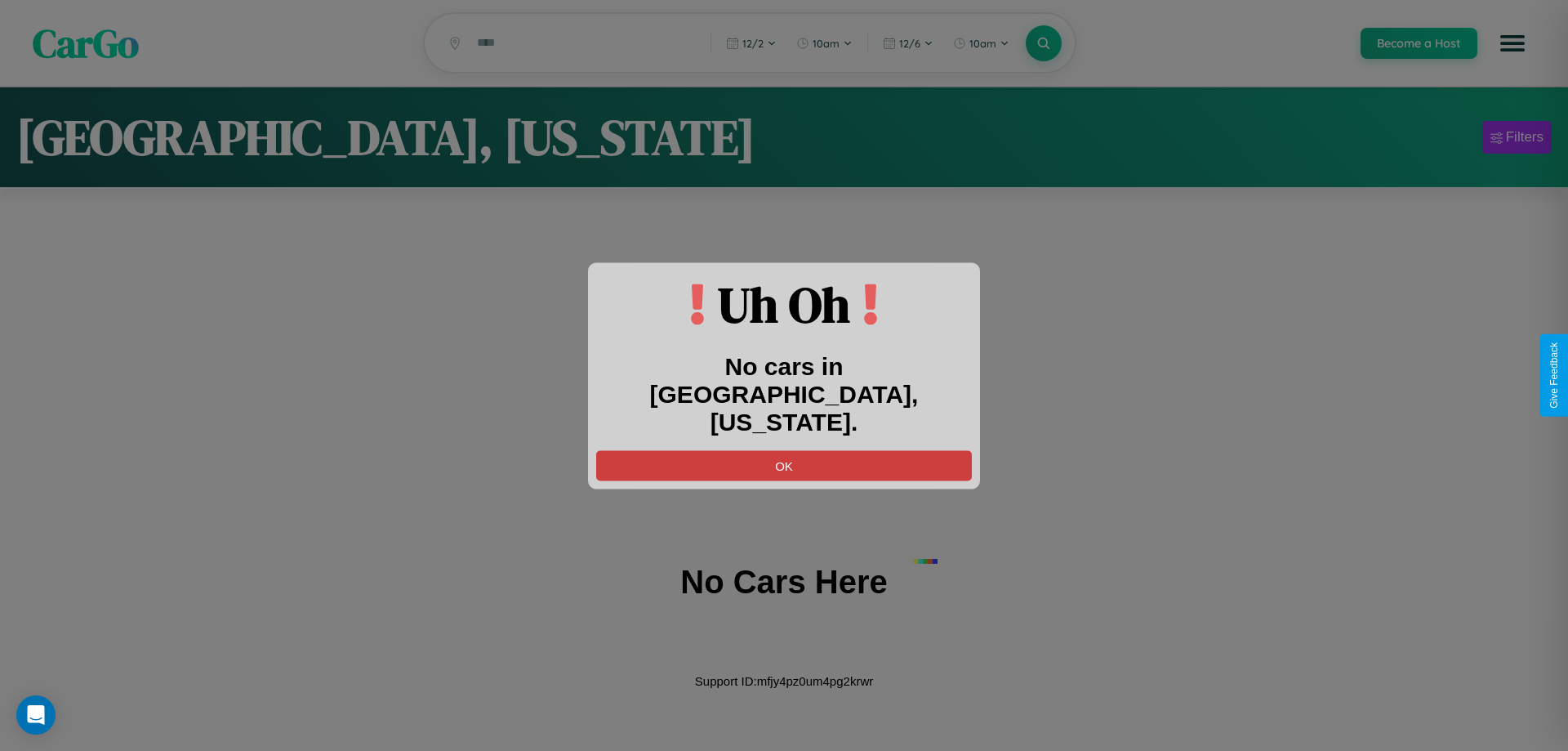
click at [784, 450] on button "OK" at bounding box center [784, 465] width 376 height 30
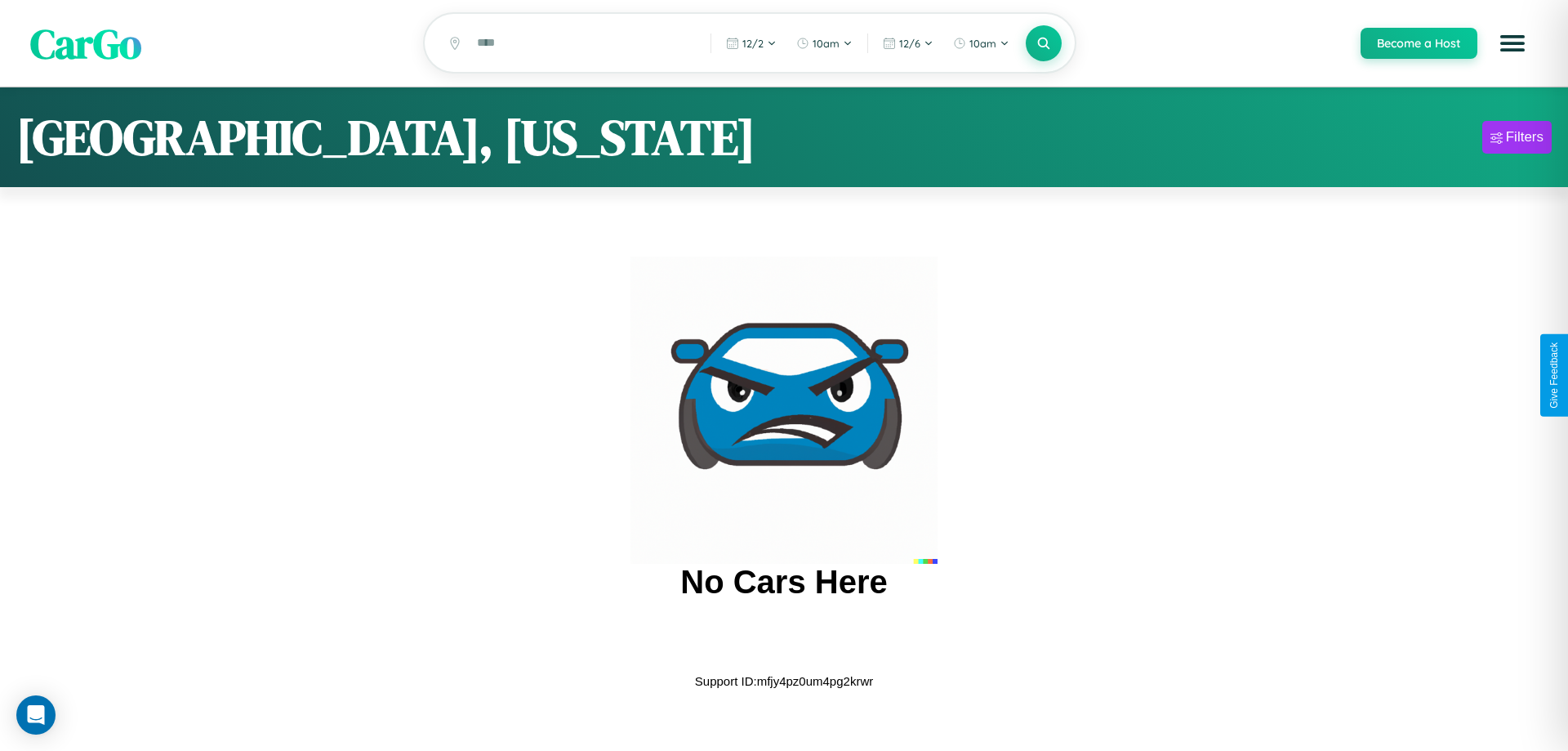
click at [86, 44] on span "CarGo" at bounding box center [86, 43] width 111 height 56
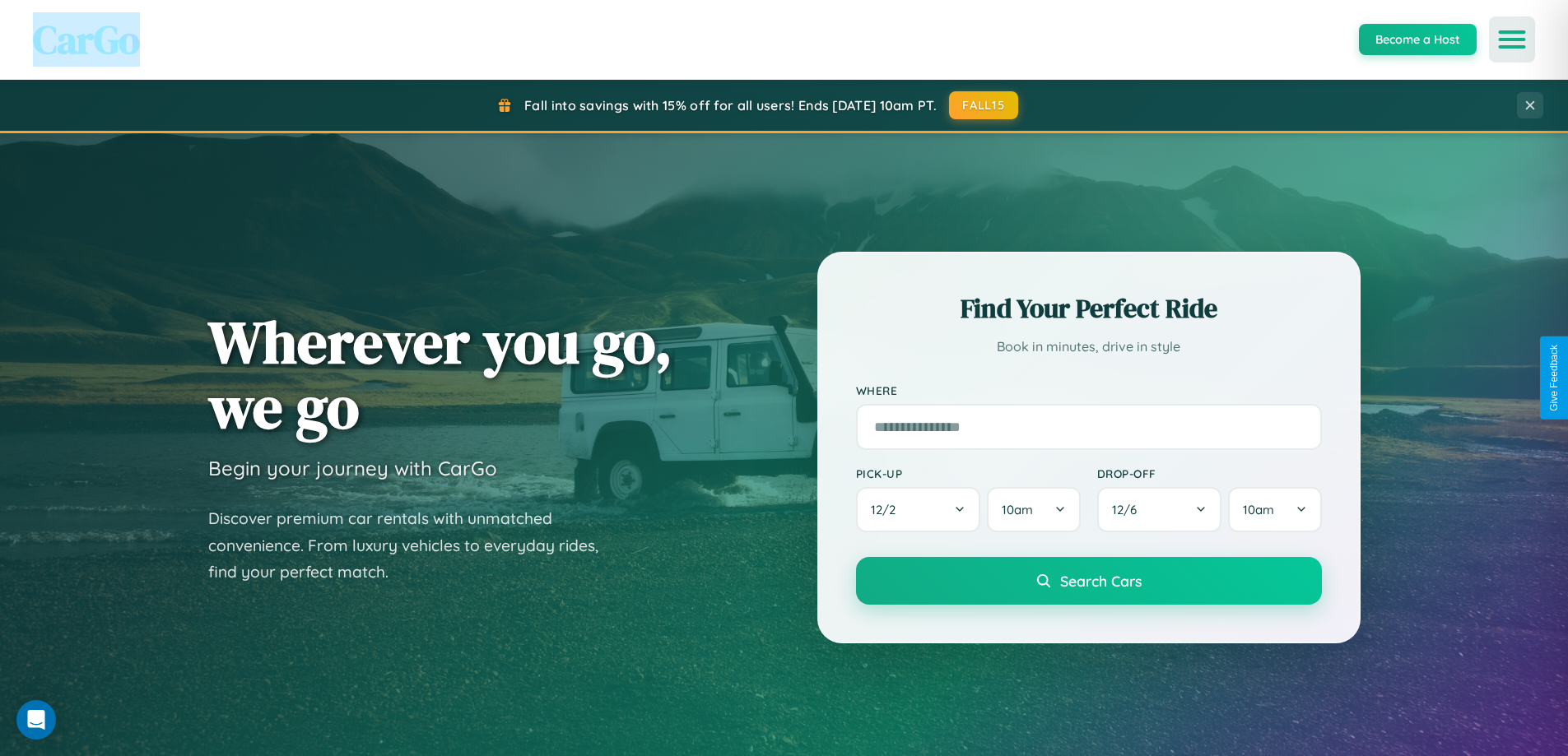
click at [1512, 40] on icon "Open menu" at bounding box center [1512, 40] width 24 height 15
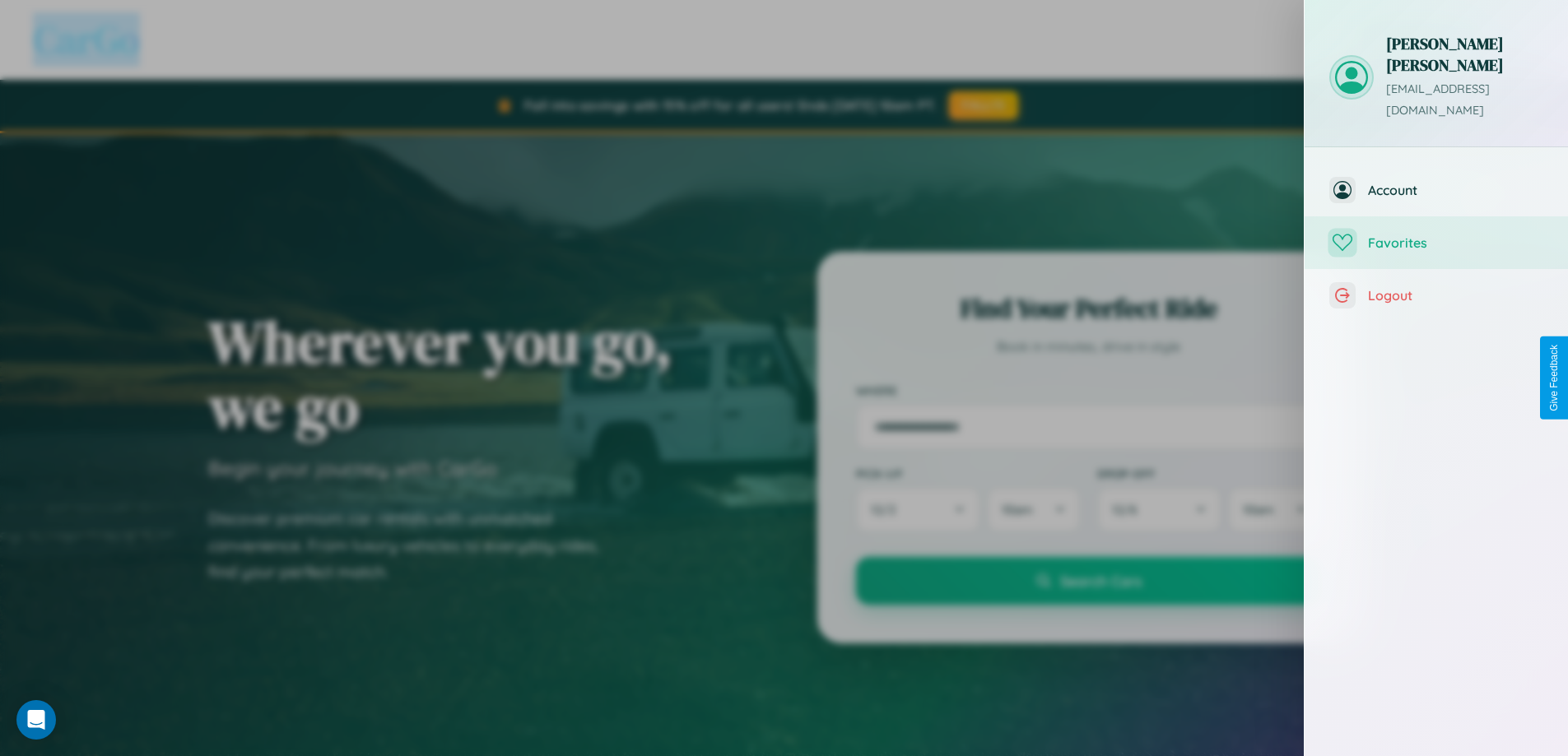
click at [1436, 235] on span "Favorites" at bounding box center [1454, 243] width 175 height 17
